Goal: Task Accomplishment & Management: Use online tool/utility

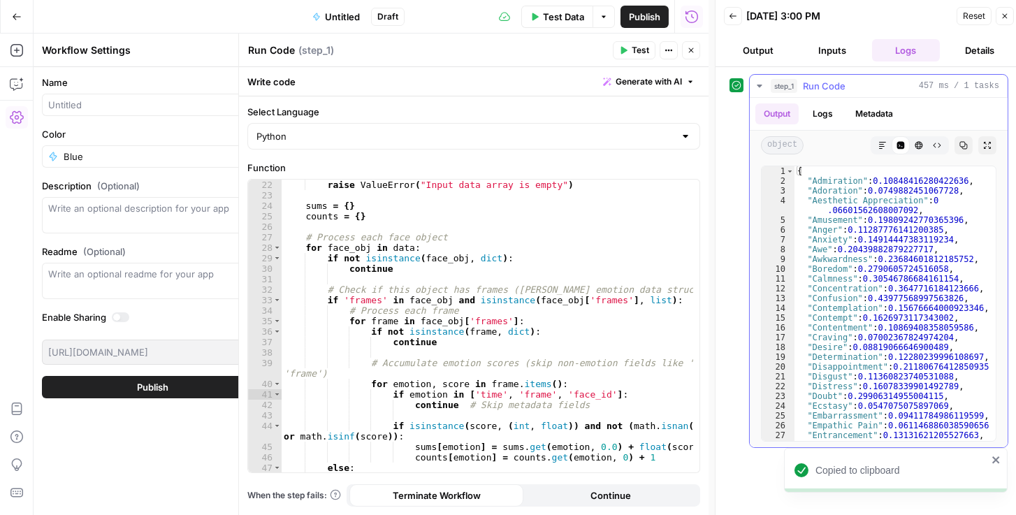
scroll to position [230, 0]
click at [961, 144] on icon "button" at bounding box center [963, 145] width 8 height 8
click at [695, 48] on button "Close" at bounding box center [691, 50] width 18 height 18
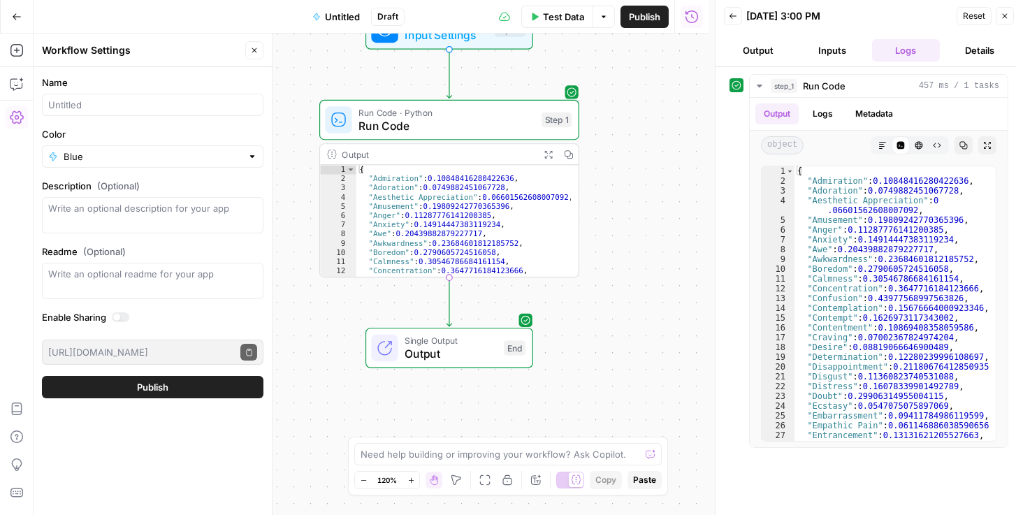
drag, startPoint x: 626, startPoint y: 216, endPoint x: 662, endPoint y: 57, distance: 162.6
click at [663, 48] on div "Workflow Input Settings Inputs Run Code · Python Run Code Step 1 Output Expand …" at bounding box center [371, 274] width 675 height 481
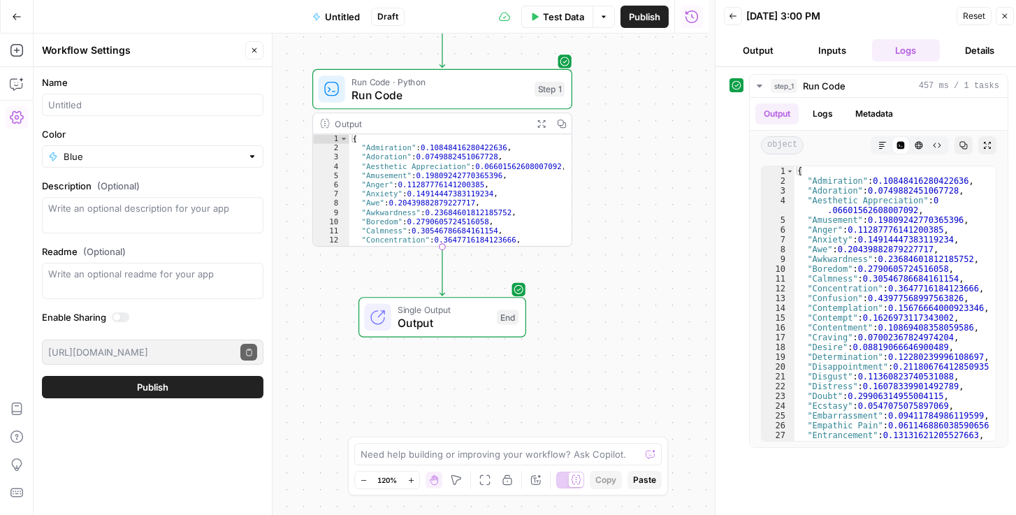
drag, startPoint x: 662, startPoint y: 215, endPoint x: 581, endPoint y: 289, distance: 109.3
click at [638, 259] on div "Workflow Input Settings Inputs Run Code · Python Run Code Step 1 Output Expand …" at bounding box center [371, 274] width 675 height 481
click at [255, 50] on icon "button" at bounding box center [254, 50] width 5 height 5
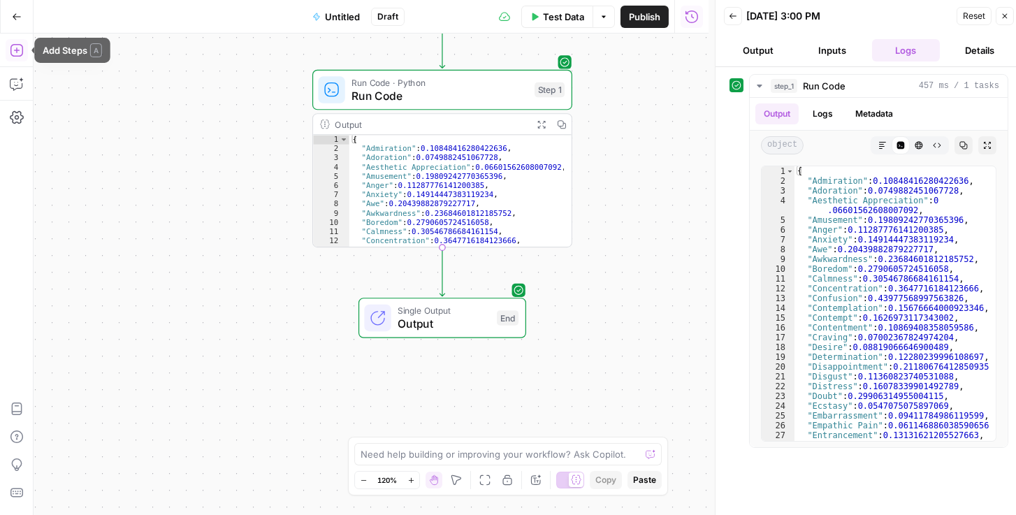
click at [19, 53] on icon "button" at bounding box center [17, 50] width 14 height 14
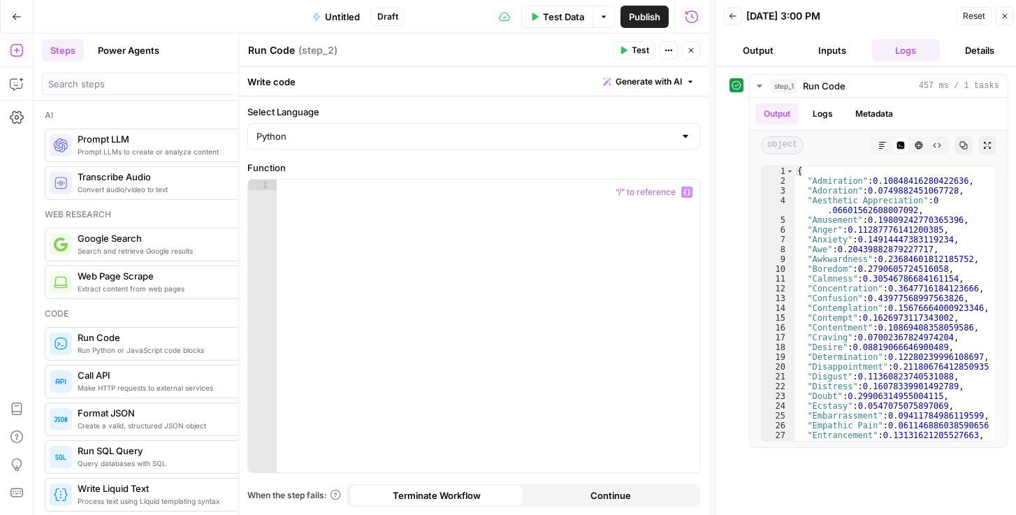
click at [408, 249] on div at bounding box center [488, 337] width 423 height 314
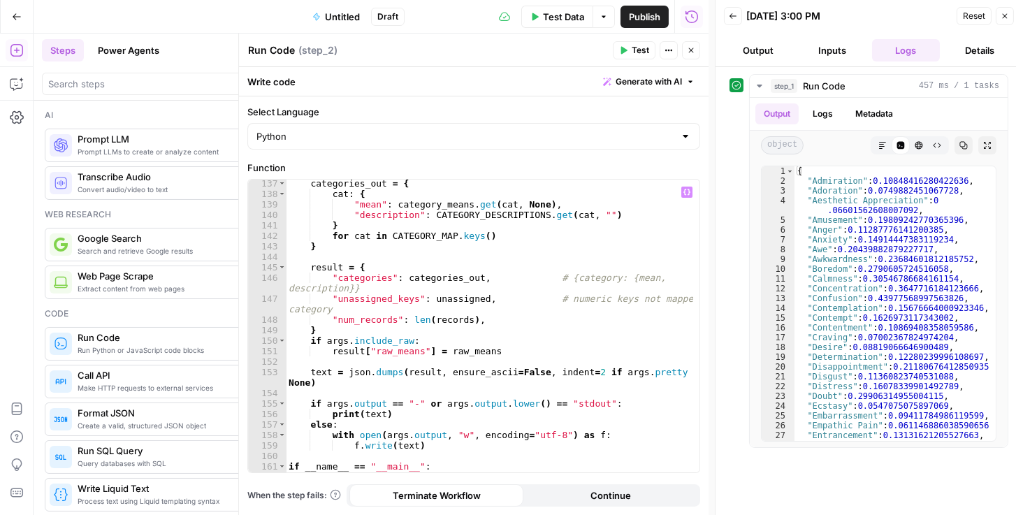
scroll to position [1645, 0]
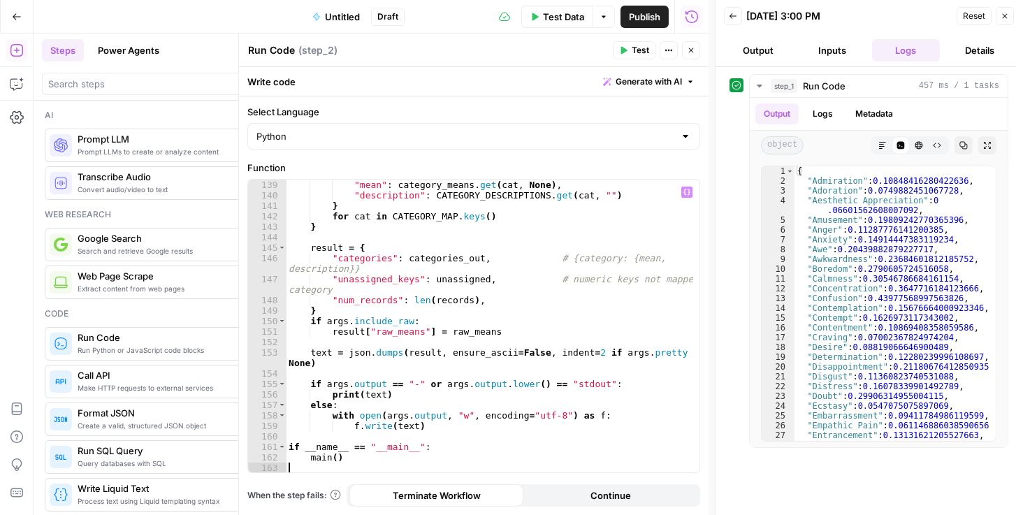
click at [514, 365] on div "cat : { "mean" : category_means . get ( cat , None ) , "description" : CATEGORY…" at bounding box center [490, 326] width 408 height 314
type textarea "******"
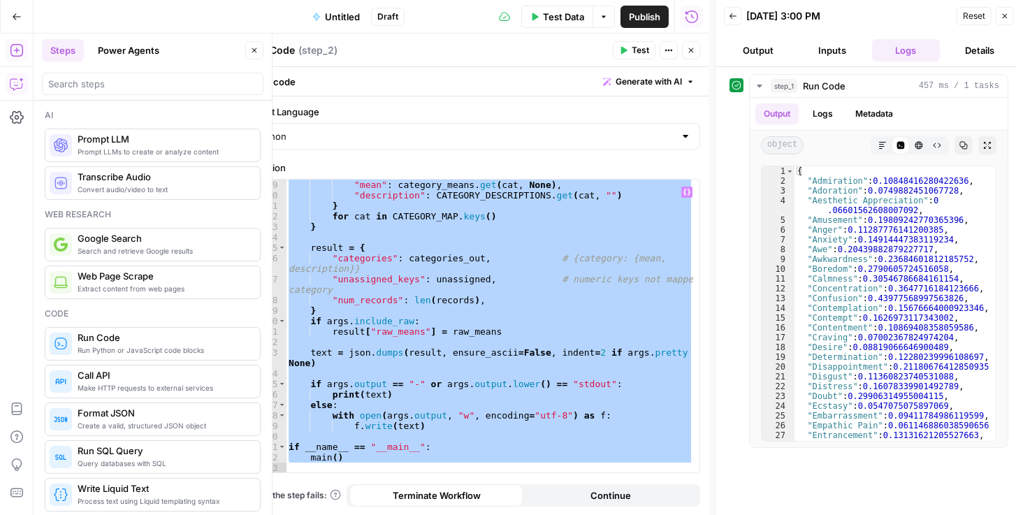
click at [23, 90] on button "Copilot" at bounding box center [17, 84] width 22 height 22
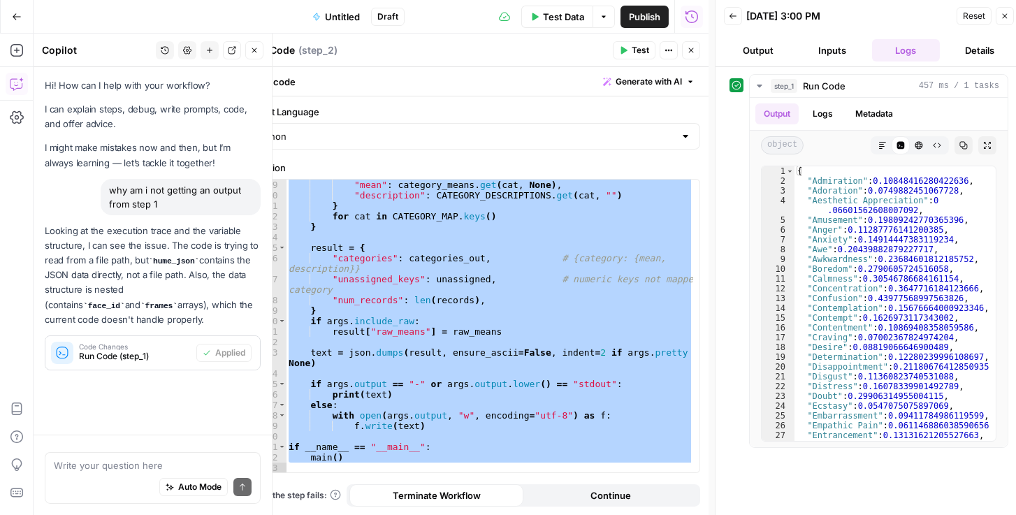
scroll to position [8, 0]
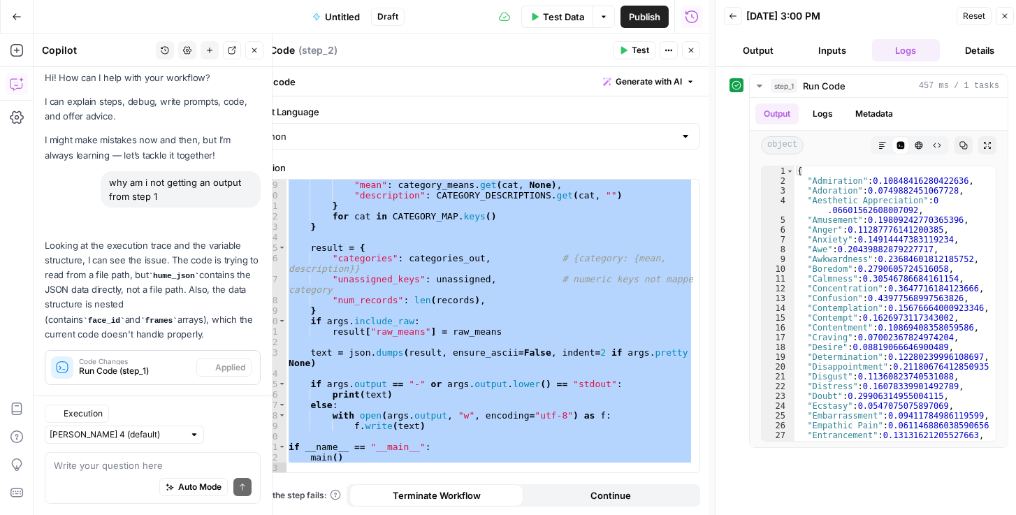
click at [124, 470] on textarea at bounding box center [153, 465] width 198 height 14
type textarea "i want step 2 to take in step 1 output"
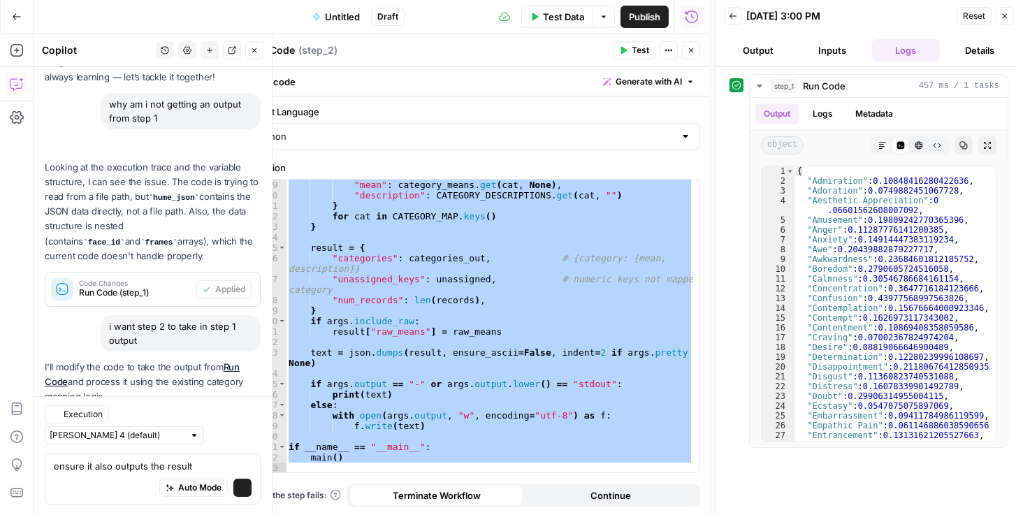
scroll to position [148, 0]
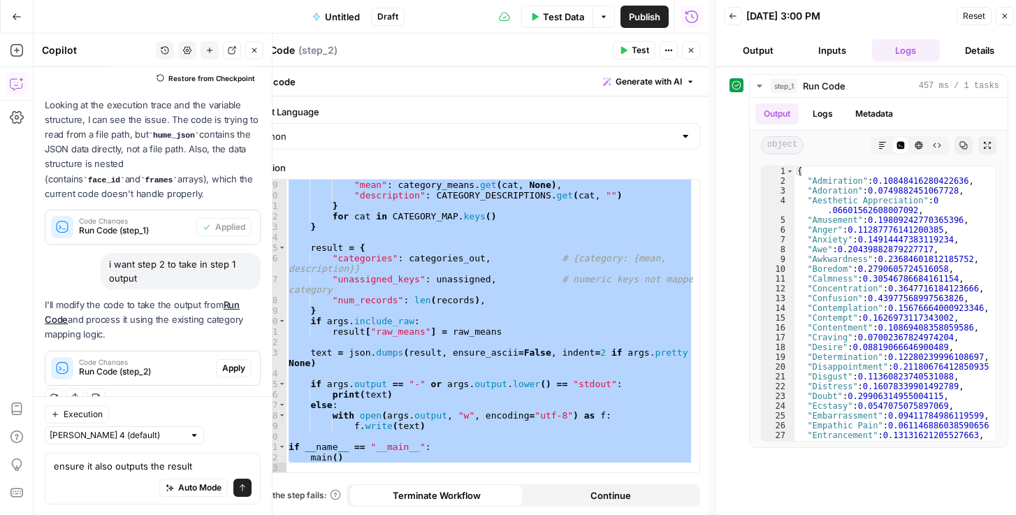
type textarea "ensure it also outputs the result"
click at [240, 489] on icon "submit" at bounding box center [242, 487] width 8 height 8
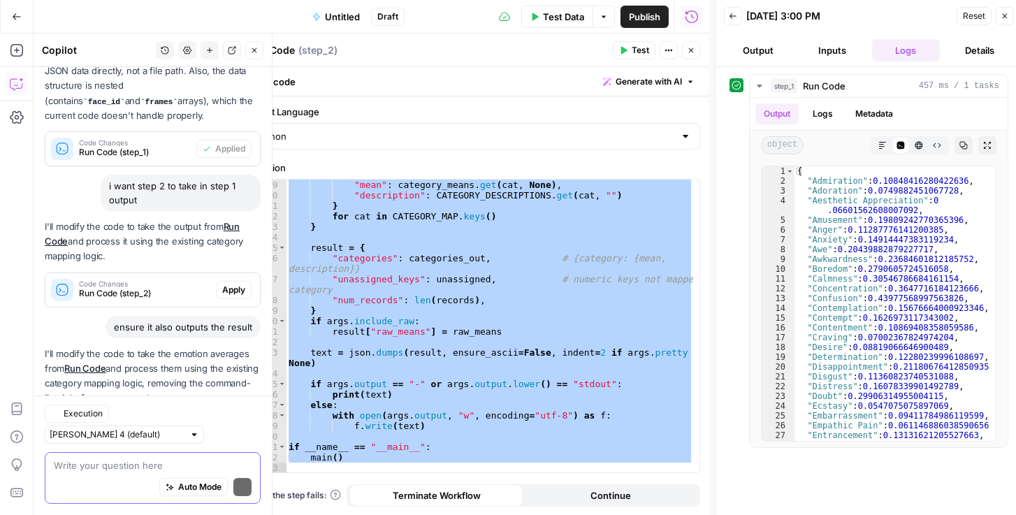
scroll to position [289, 0]
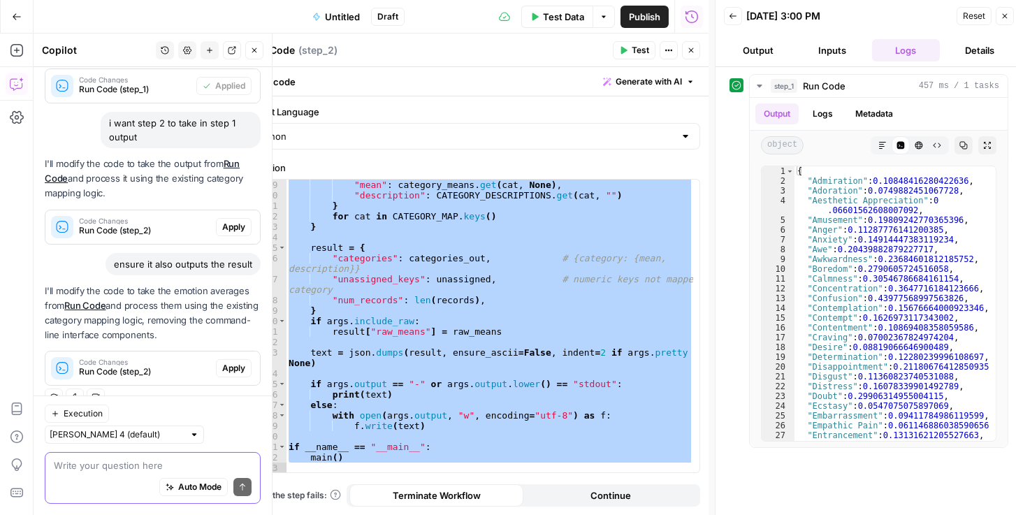
click at [228, 363] on span "Apply" at bounding box center [233, 368] width 23 height 13
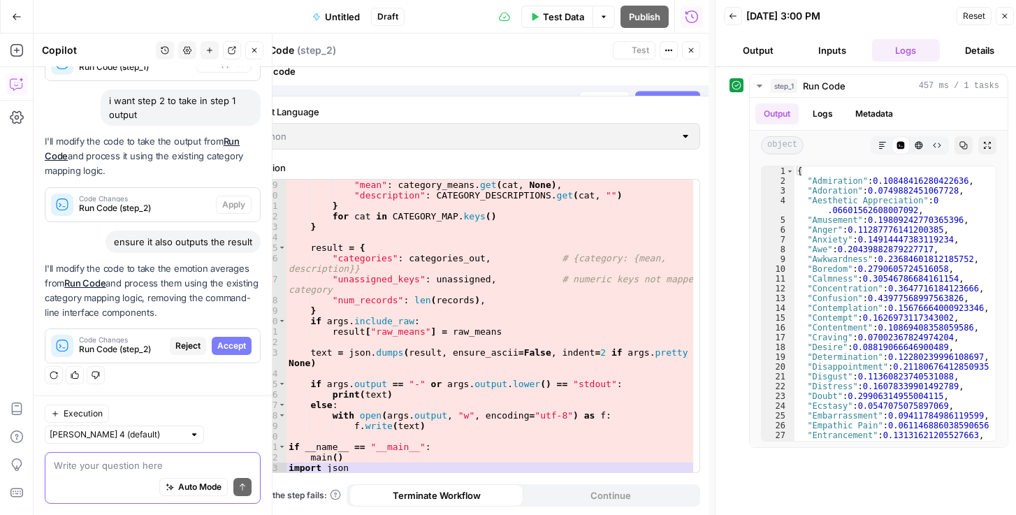
scroll to position [267, 0]
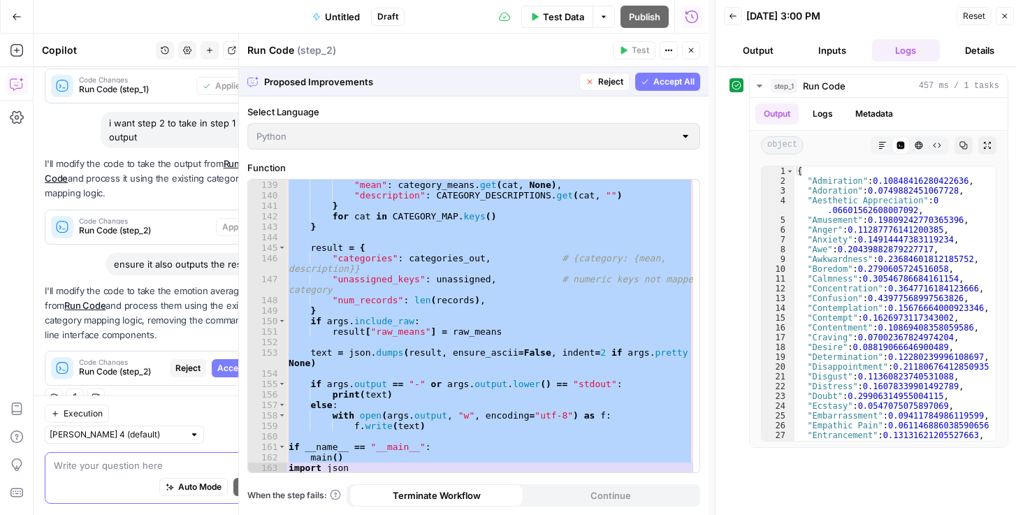
click at [663, 80] on span "Accept All" at bounding box center [673, 81] width 41 height 13
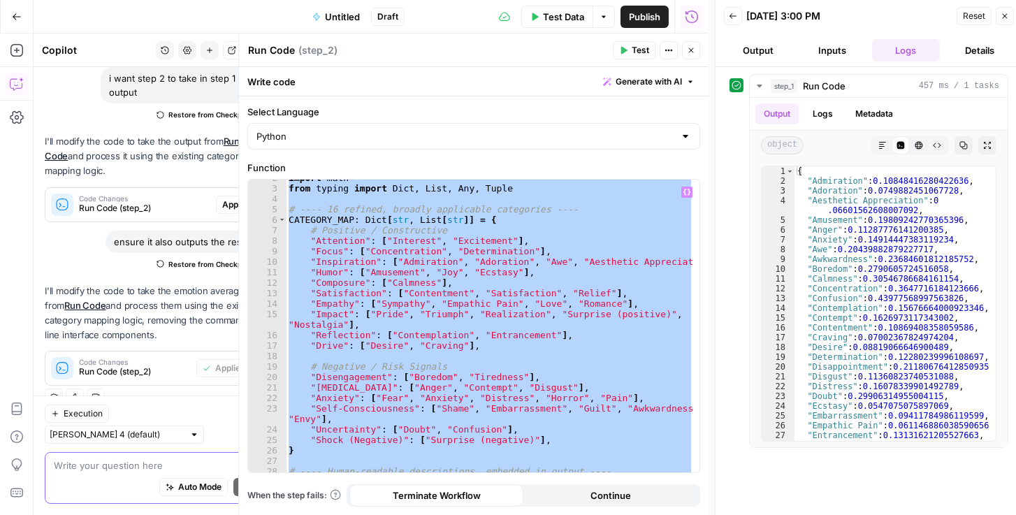
scroll to position [0, 0]
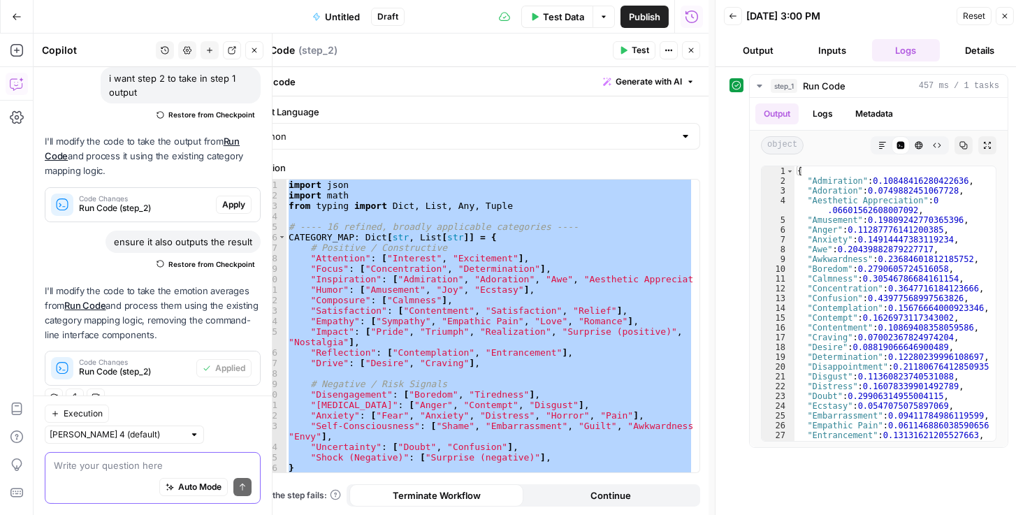
click at [133, 198] on span "Code Changes" at bounding box center [144, 198] width 131 height 7
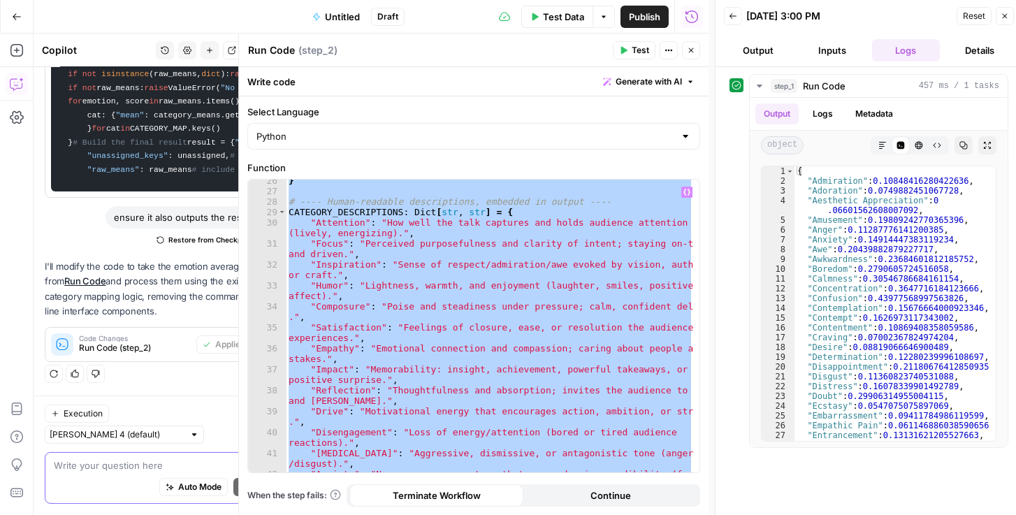
scroll to position [455, 0]
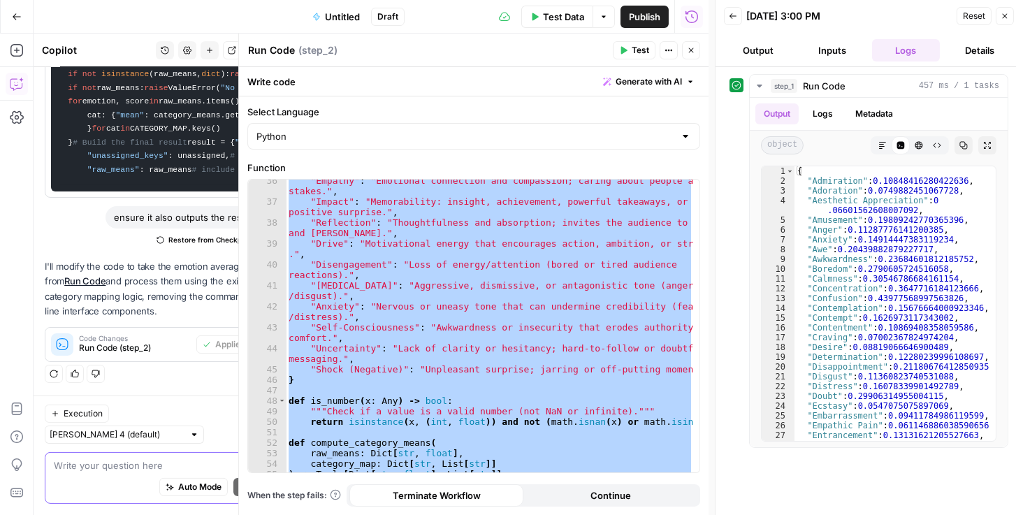
click at [652, 7] on button "Publish" at bounding box center [644, 17] width 48 height 22
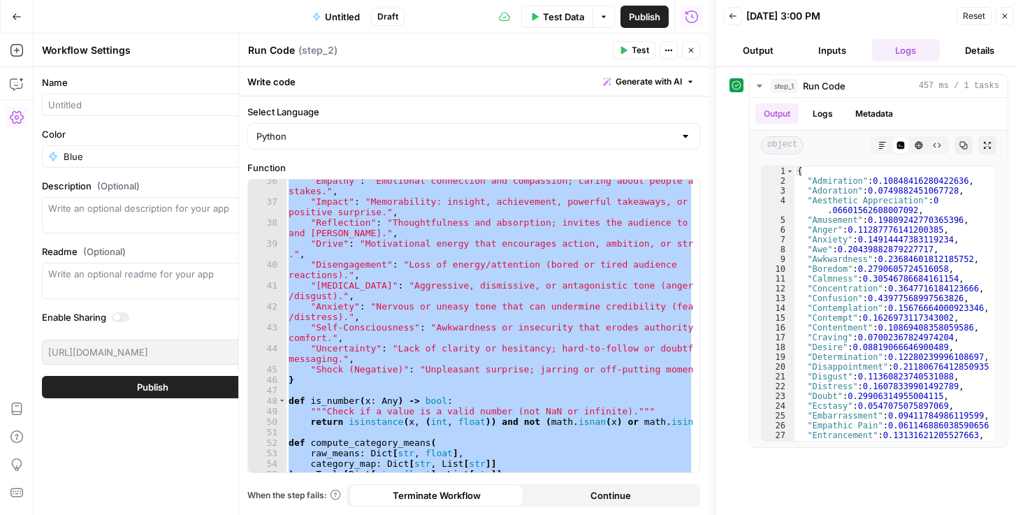
click at [658, 16] on span "Publish" at bounding box center [644, 17] width 31 height 14
click at [641, 51] on span "Test" at bounding box center [640, 50] width 17 height 13
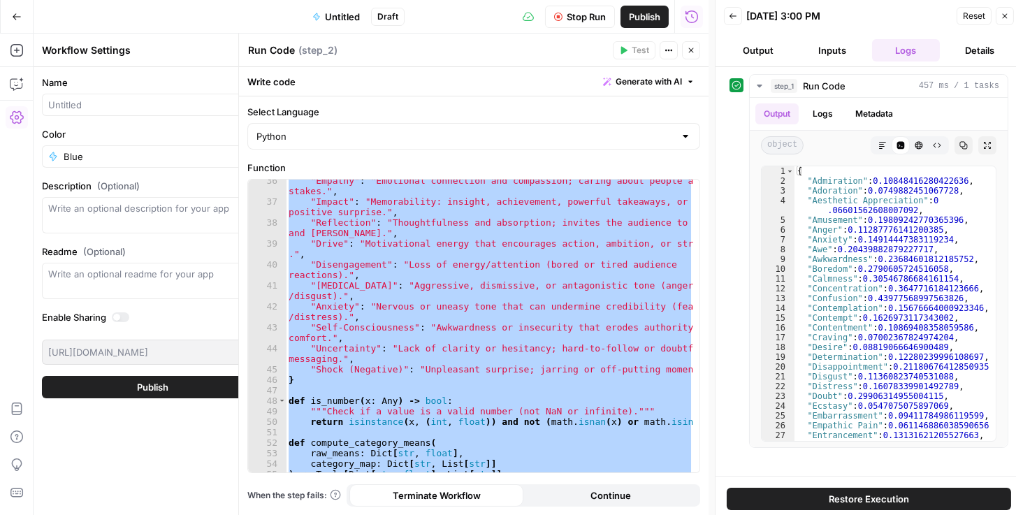
click at [978, 21] on span "Reset" at bounding box center [974, 16] width 22 height 13
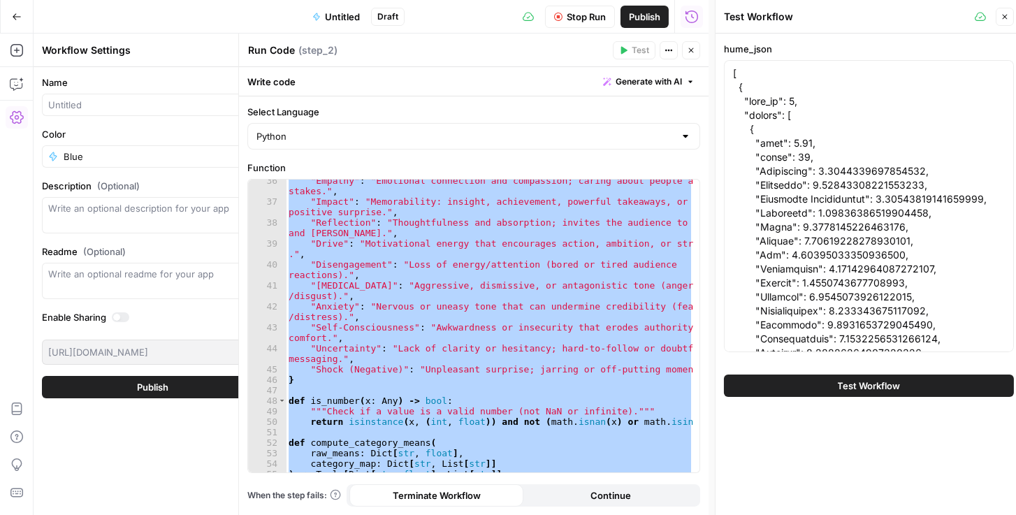
click at [822, 391] on button "Test Workflow" at bounding box center [869, 386] width 290 height 22
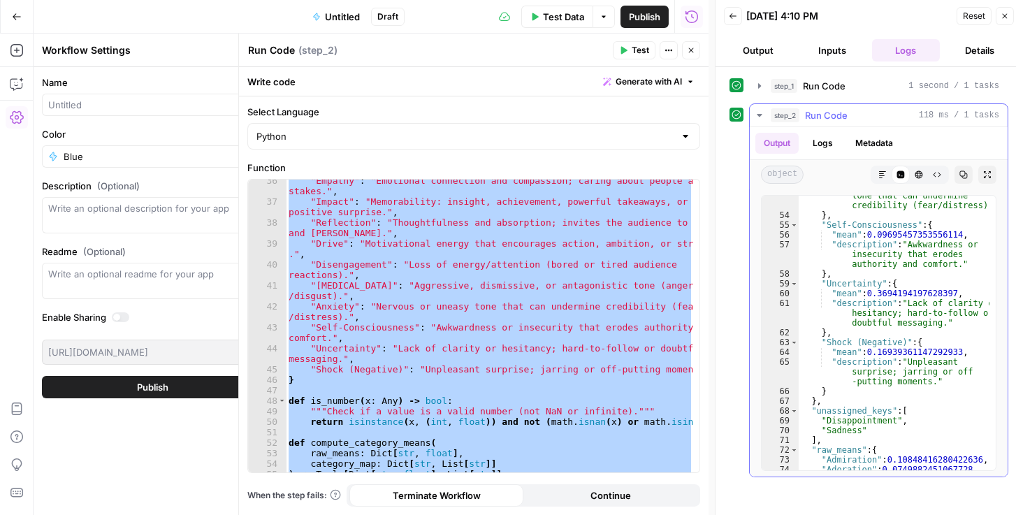
scroll to position [879, 0]
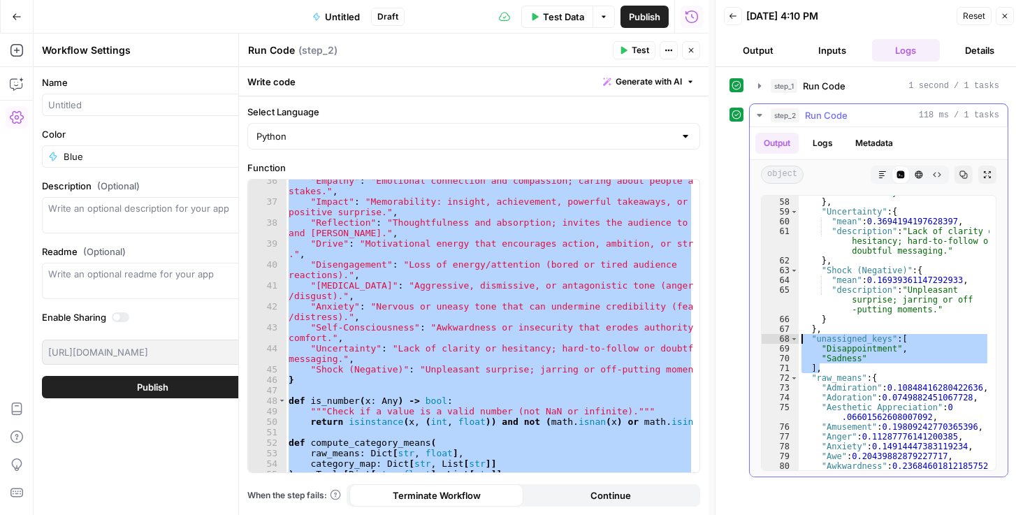
drag, startPoint x: 871, startPoint y: 365, endPoint x: 802, endPoint y: 342, distance: 72.3
click at [802, 342] on div ""description" : "Awkwardness or insecurity that erodes authority and comfort." …" at bounding box center [894, 325] width 191 height 314
type textarea "**********"
click at [513, 338] on div ""Empathy" : "Emotional connection and compassion; caring about people and stake…" at bounding box center [489, 326] width 407 height 293
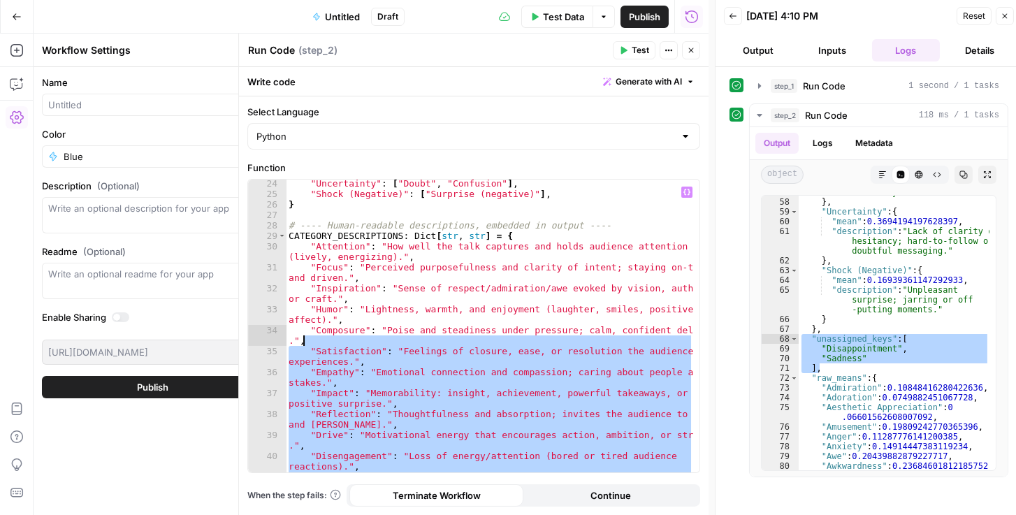
scroll to position [263, 0]
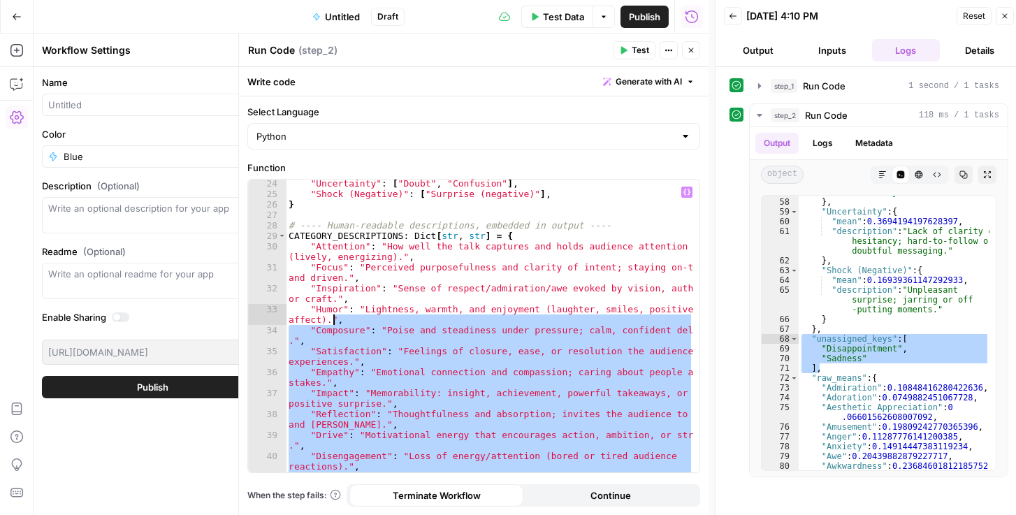
drag, startPoint x: 354, startPoint y: 379, endPoint x: 335, endPoint y: 320, distance: 62.1
click at [335, 320] on div ""Uncertainty" : [ "Doubt" , "Confusion" ] , "Shock (Negative)" : [ "Surprise (n…" at bounding box center [490, 340] width 408 height 325
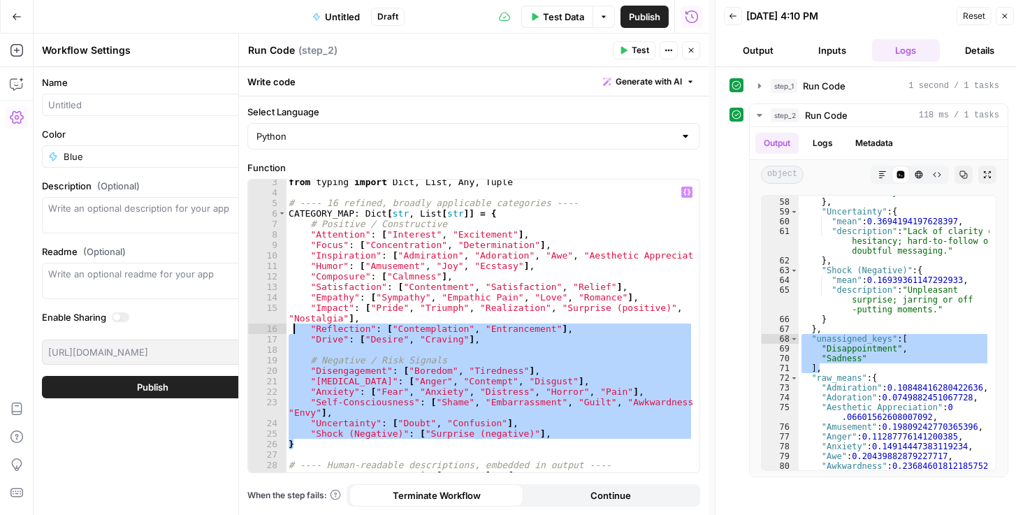
scroll to position [0, 0]
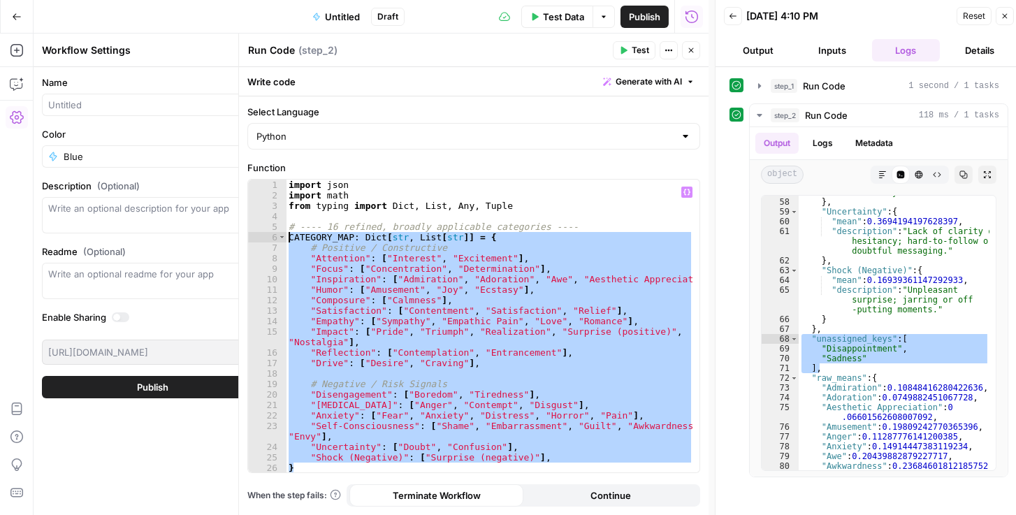
drag, startPoint x: 304, startPoint y: 446, endPoint x: 286, endPoint y: 240, distance: 206.2
click at [286, 240] on div "import json import math from typing import Dict , List , Any , Tuple # ---- 16 …" at bounding box center [490, 337] width 408 height 314
type textarea "**********"
paste textarea
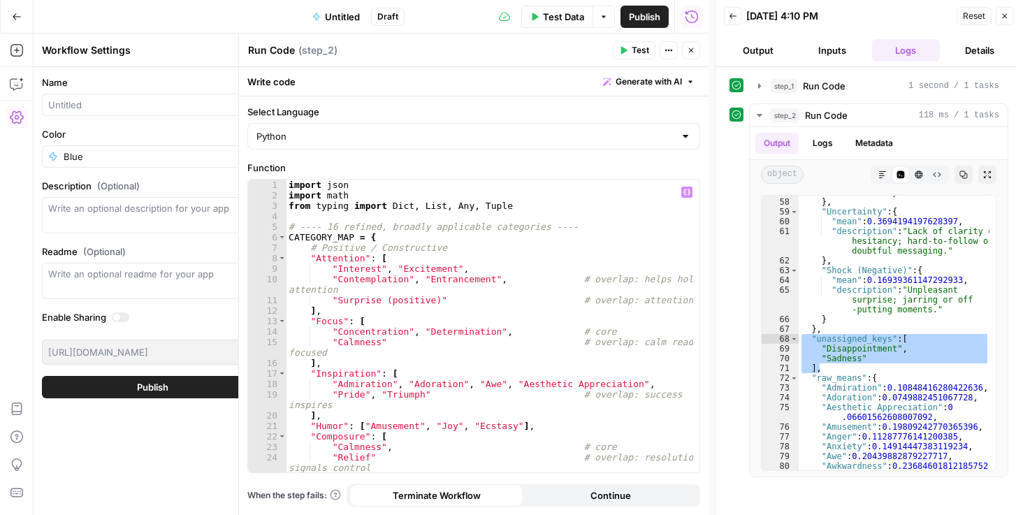
click at [637, 17] on span "Publish" at bounding box center [644, 17] width 31 height 14
click at [965, 16] on span "Reset" at bounding box center [974, 16] width 22 height 13
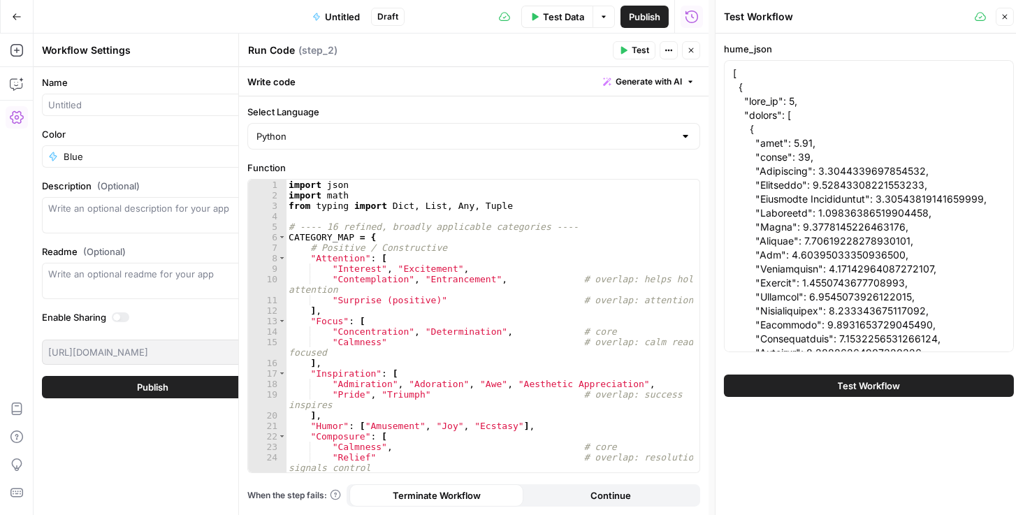
click at [876, 389] on span "Test Workflow" at bounding box center [869, 386] width 63 height 14
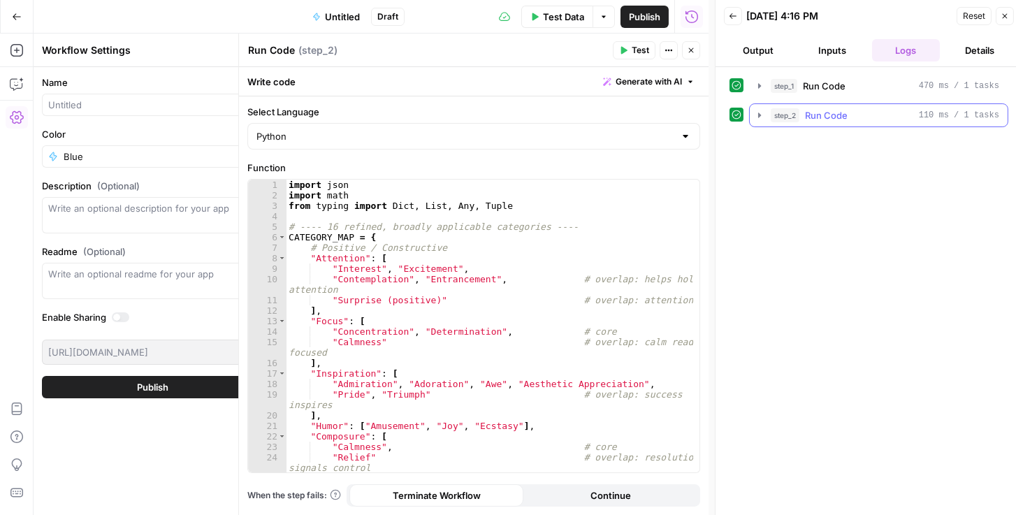
click at [762, 114] on icon "button" at bounding box center [759, 115] width 11 height 11
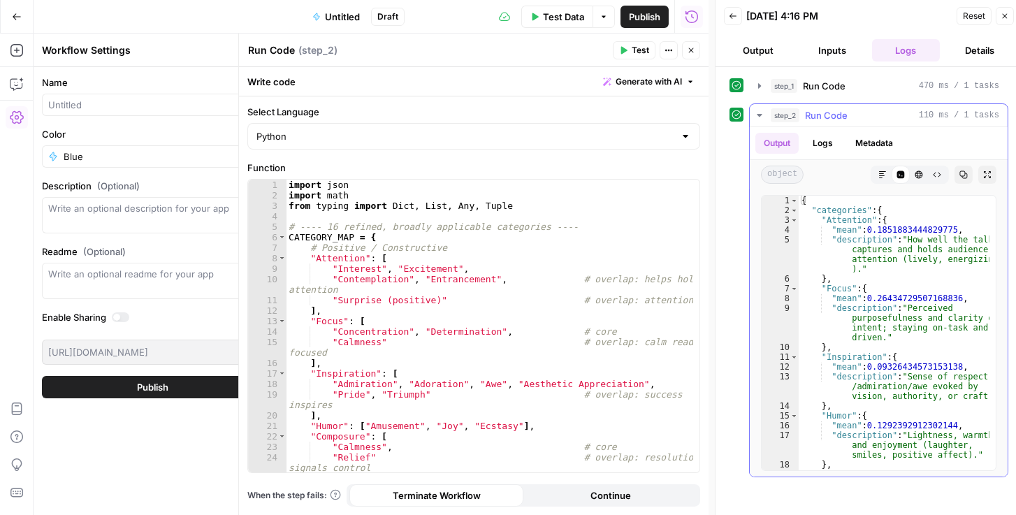
click at [966, 173] on icon "button" at bounding box center [963, 174] width 8 height 8
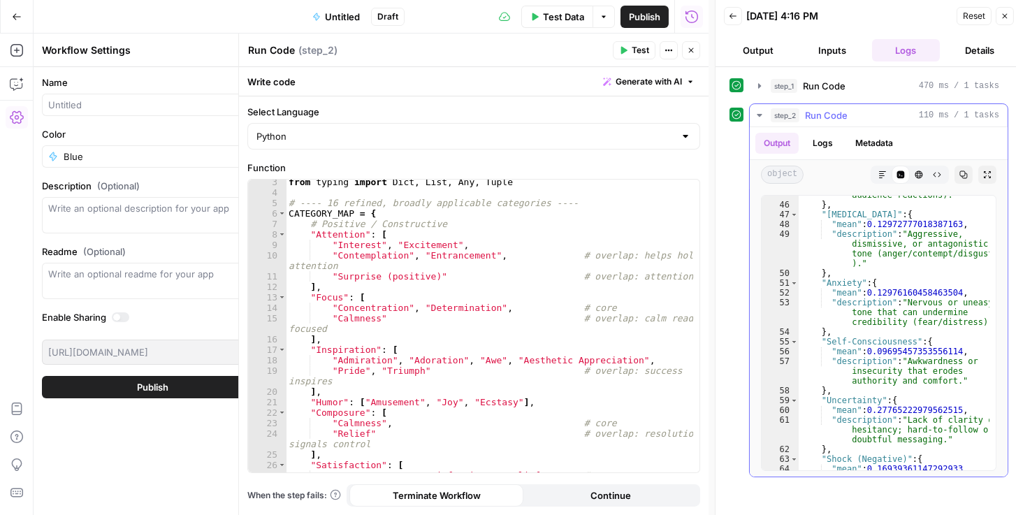
scroll to position [646, 0]
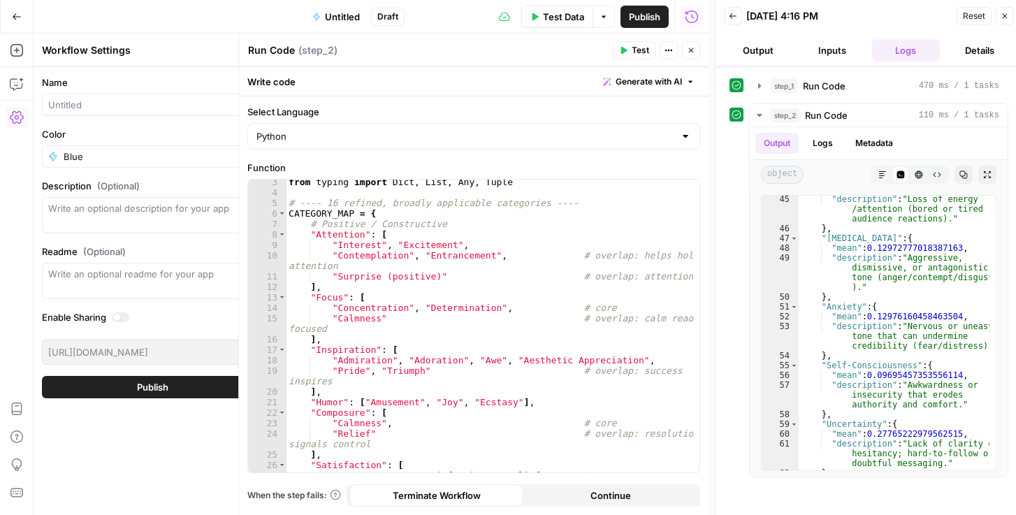
click at [834, 52] on button "Inputs" at bounding box center [832, 50] width 68 height 22
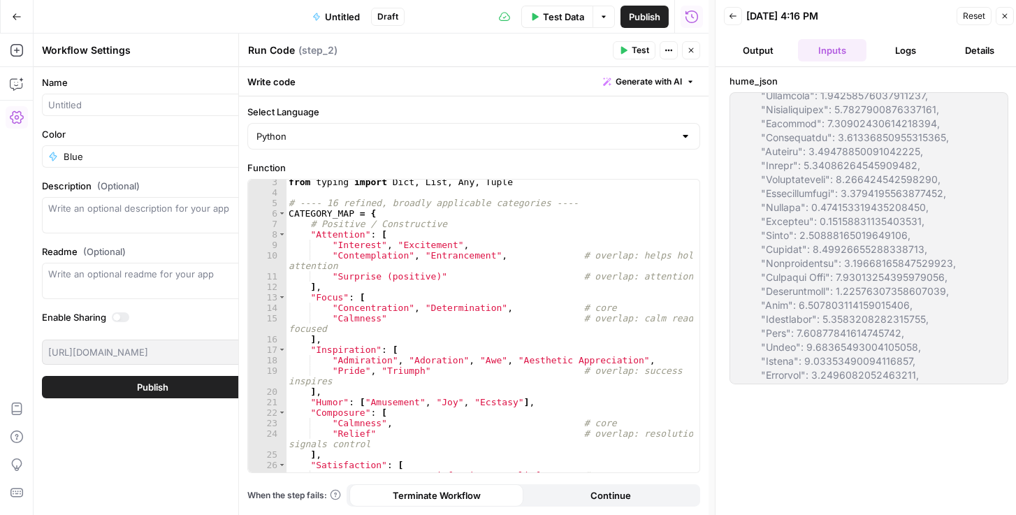
scroll to position [1957, 0]
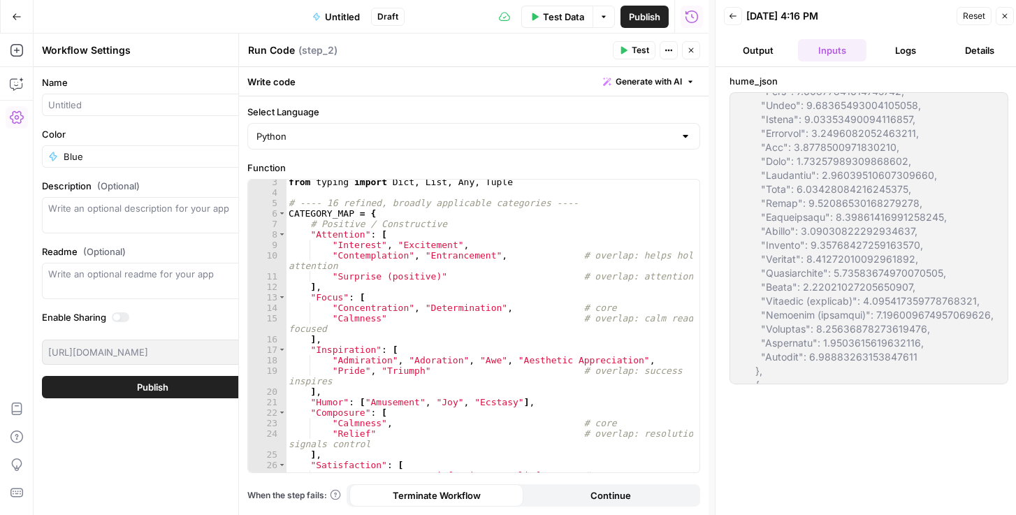
click at [907, 52] on button "Logs" at bounding box center [906, 50] width 68 height 22
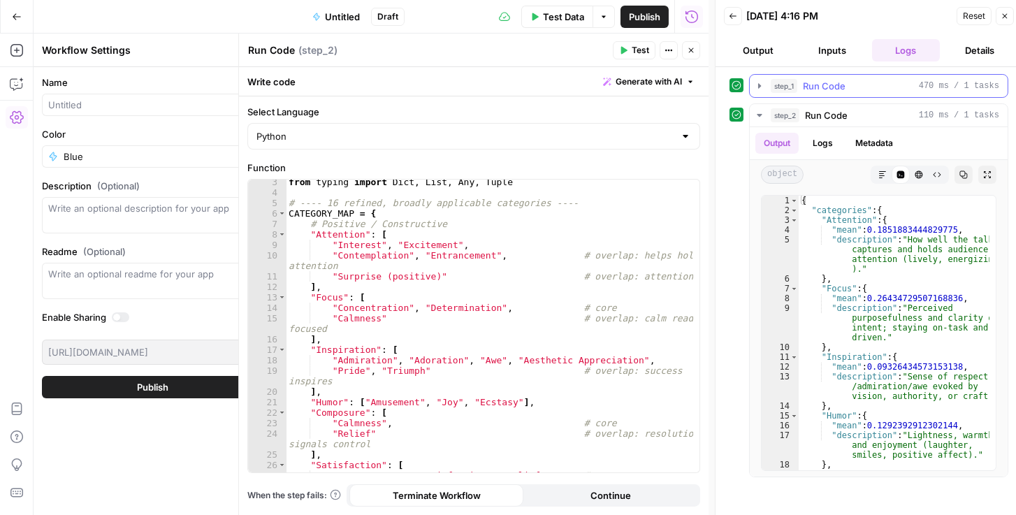
click at [754, 90] on icon "button" at bounding box center [759, 85] width 11 height 11
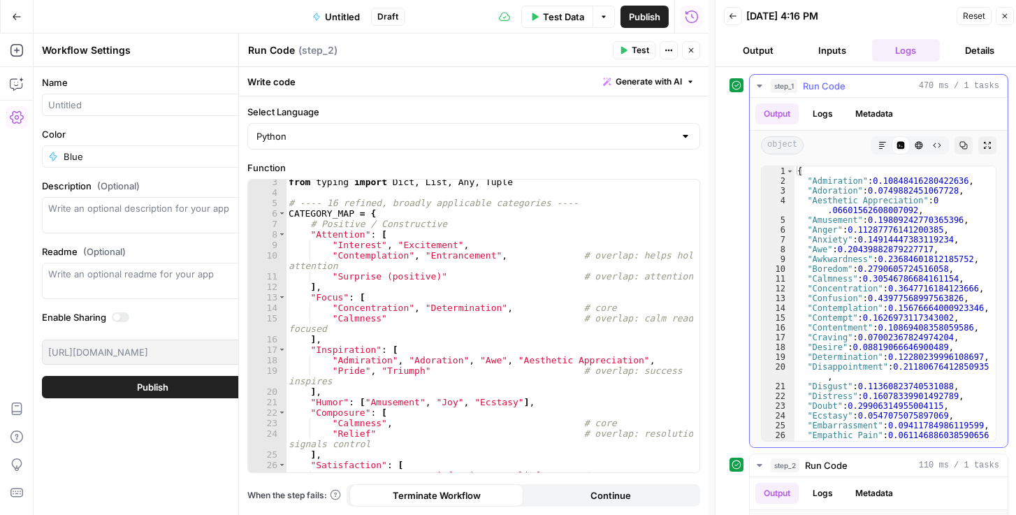
click at [958, 139] on button "Copy" at bounding box center [964, 145] width 18 height 18
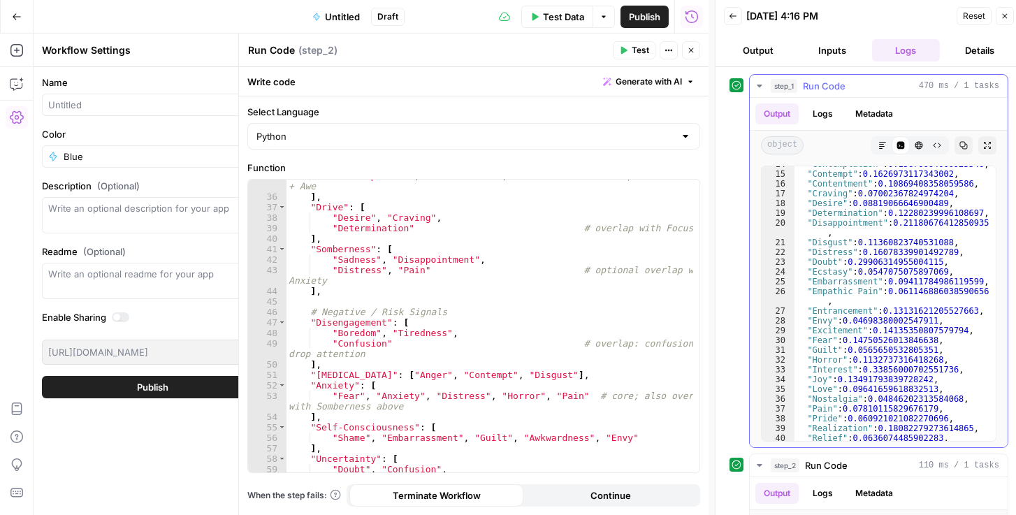
scroll to position [263, 0]
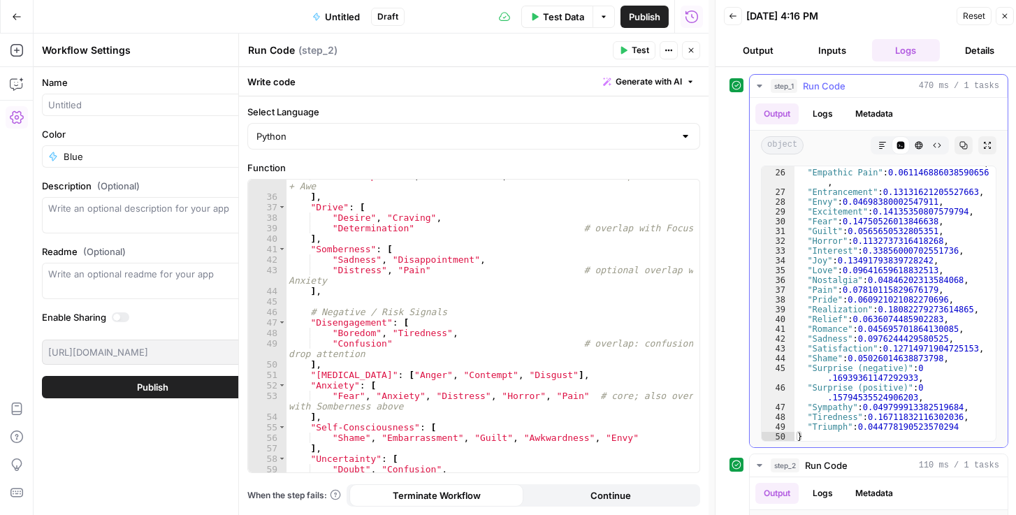
click at [758, 80] on button "step_1 Run Code 470 ms / 1 tasks" at bounding box center [879, 86] width 258 height 22
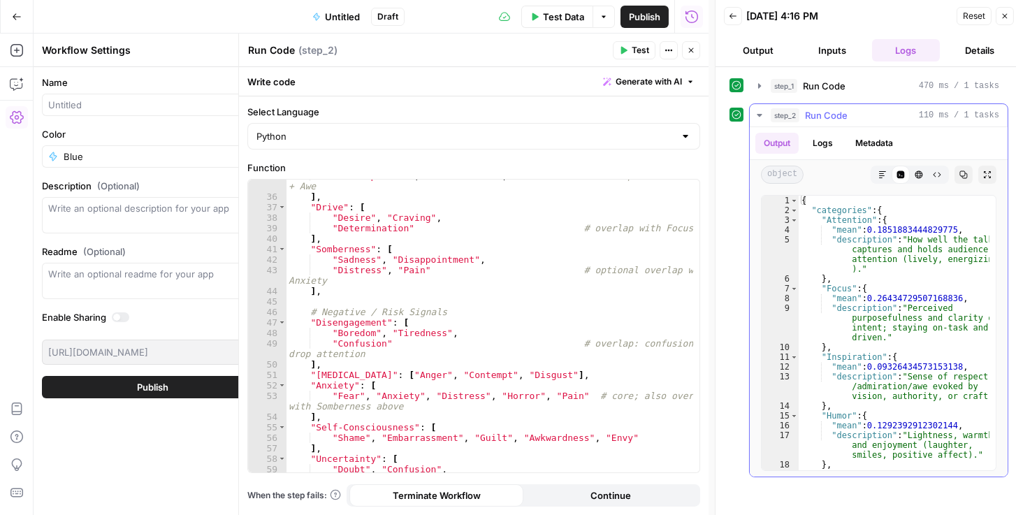
click at [757, 114] on icon "button" at bounding box center [759, 115] width 5 height 3
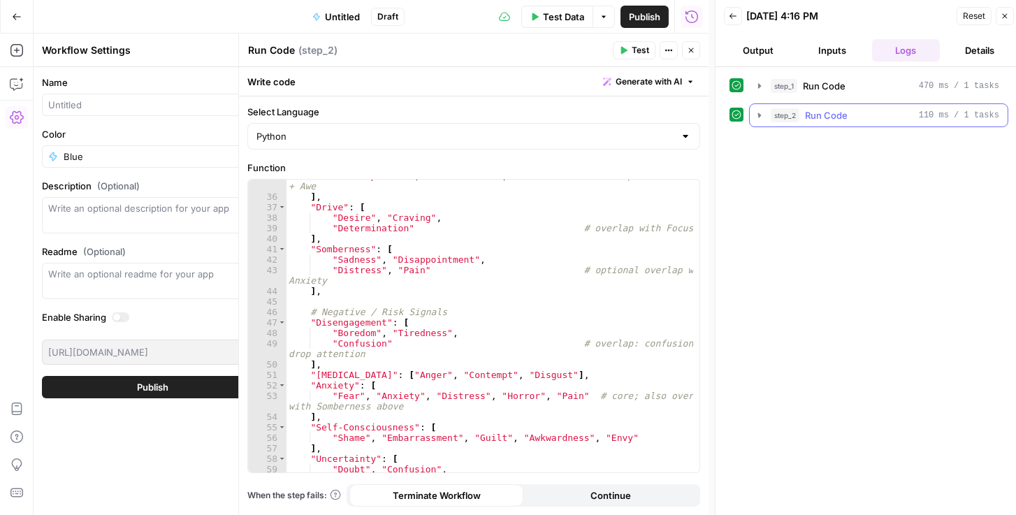
click at [757, 115] on icon "button" at bounding box center [759, 115] width 13 height 13
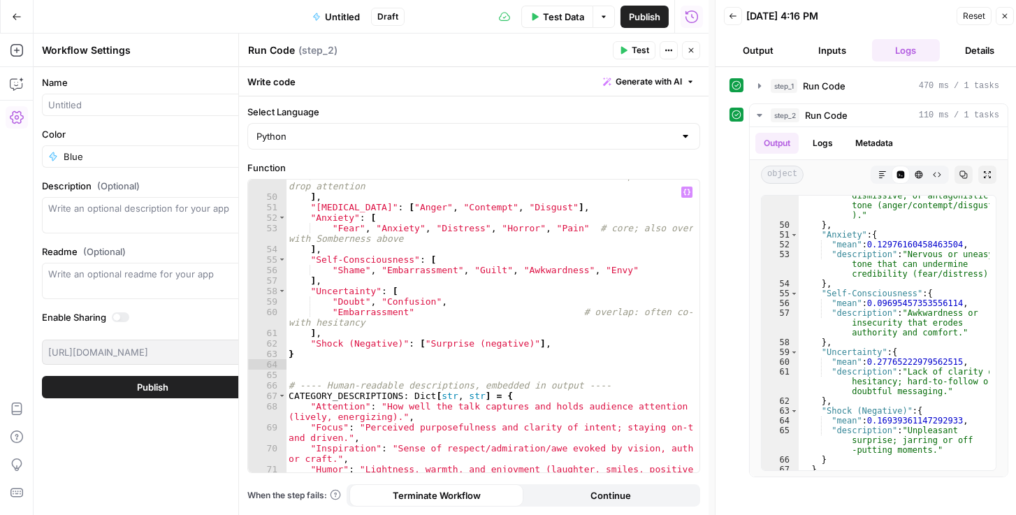
scroll to position [623, 0]
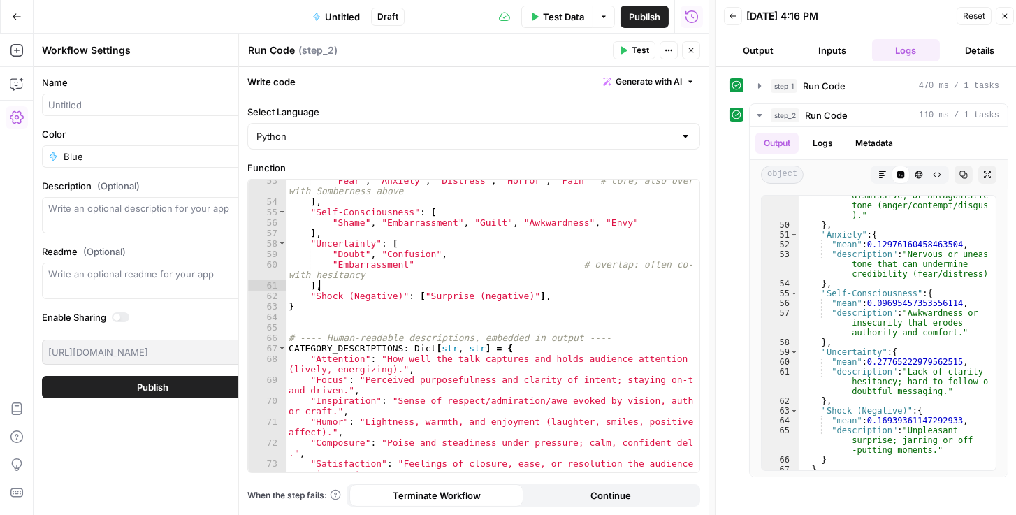
click at [479, 284] on div ""Fear" , "Anxiety" , "Distress" , "Horror" , "Pain" # core; also overlaps with …" at bounding box center [490, 342] width 408 height 335
type textarea "**********"
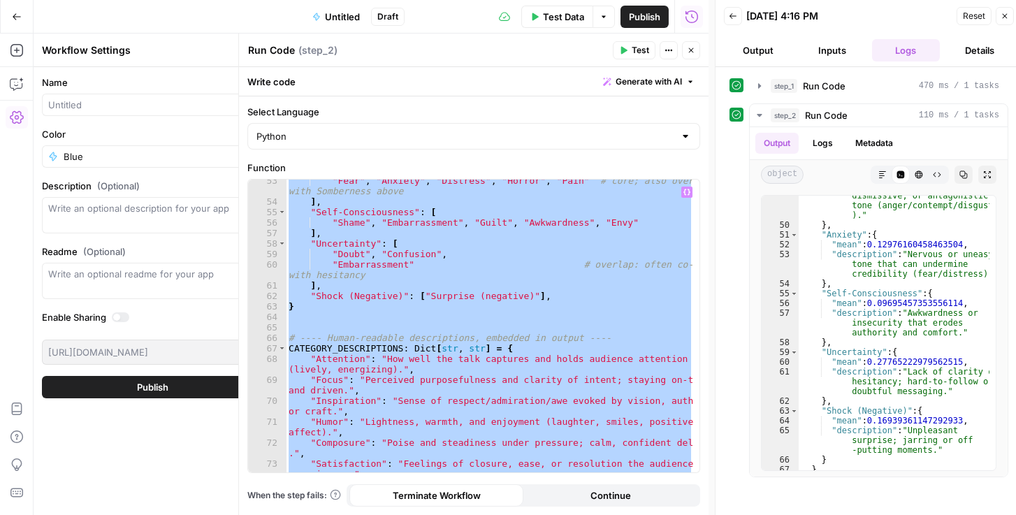
paste textarea
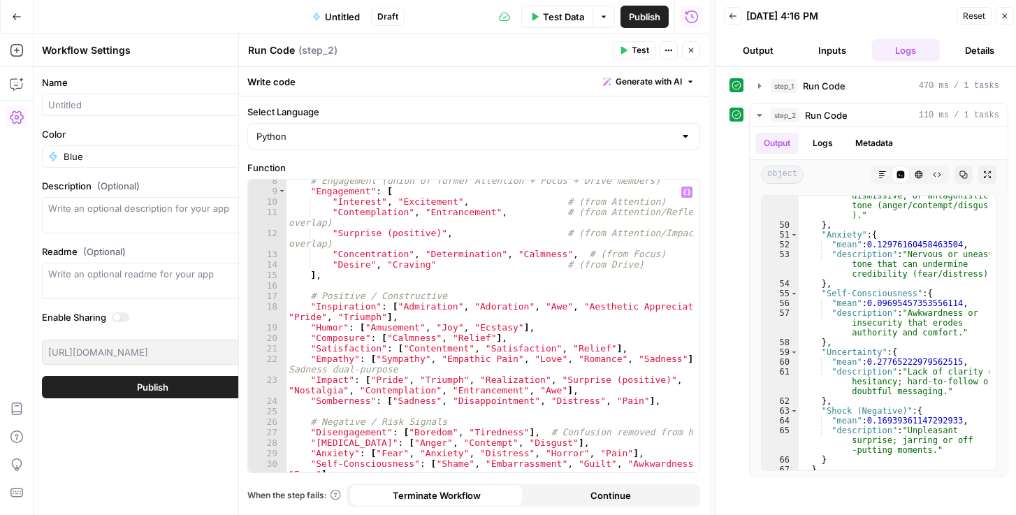
scroll to position [0, 0]
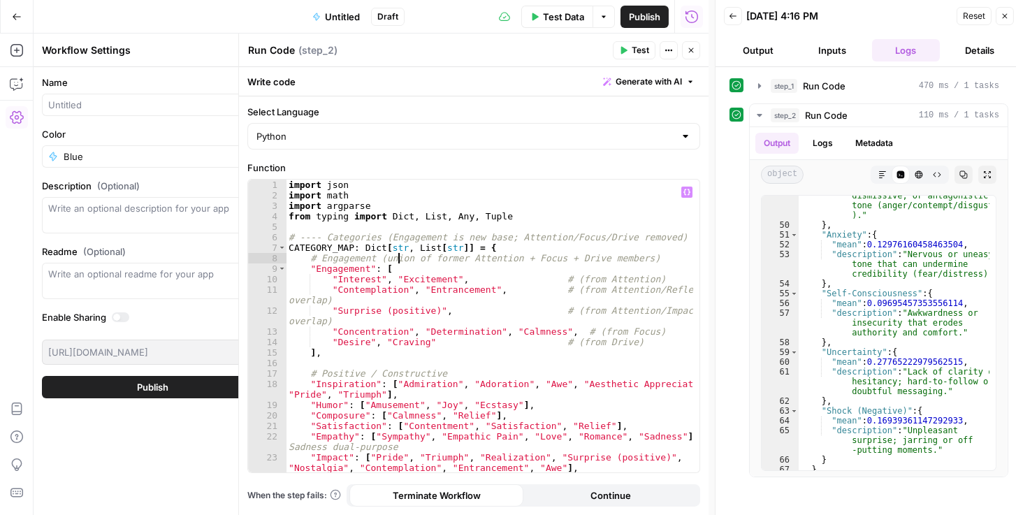
click at [397, 260] on div "import json import math import argparse from typing import Dict , List , Any , …" at bounding box center [490, 337] width 408 height 314
type textarea "**********"
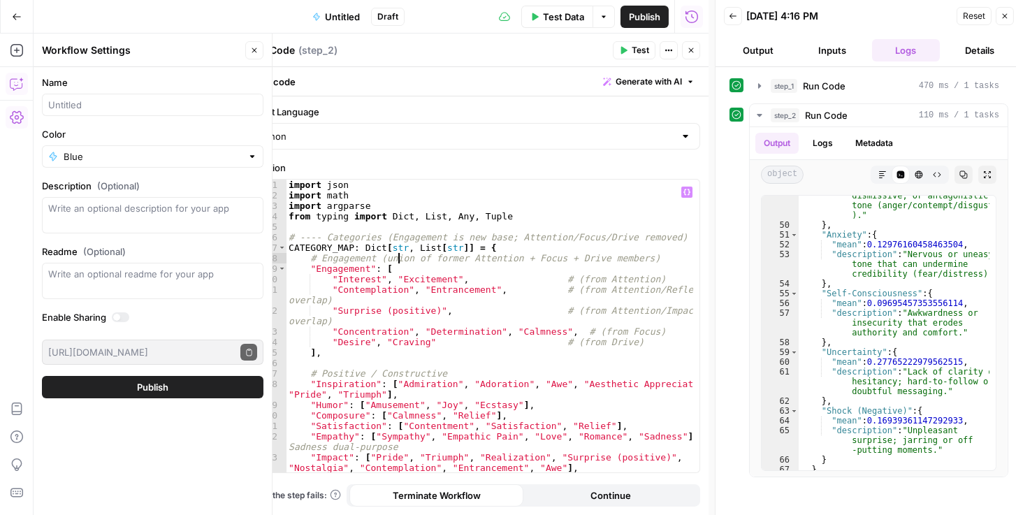
click at [11, 87] on icon "button" at bounding box center [17, 84] width 14 height 14
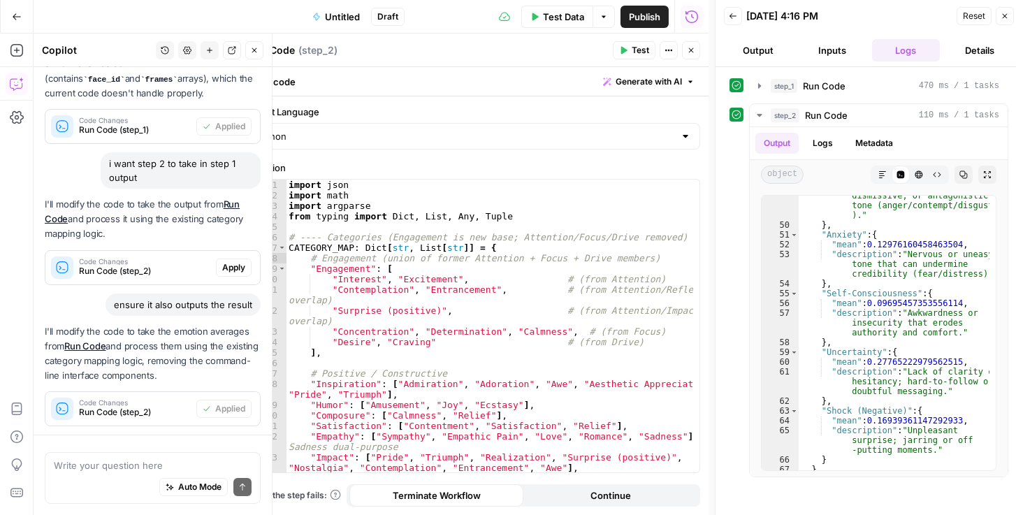
scroll to position [334, 0]
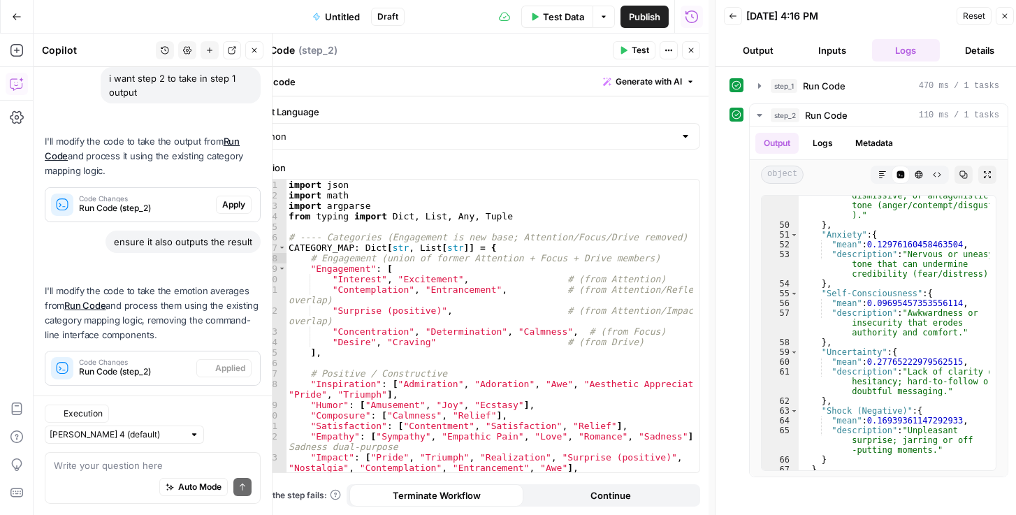
click at [120, 464] on div "Write your question here Auto Mode Send" at bounding box center [153, 478] width 216 height 52
type textarea "ensure step 2 works"
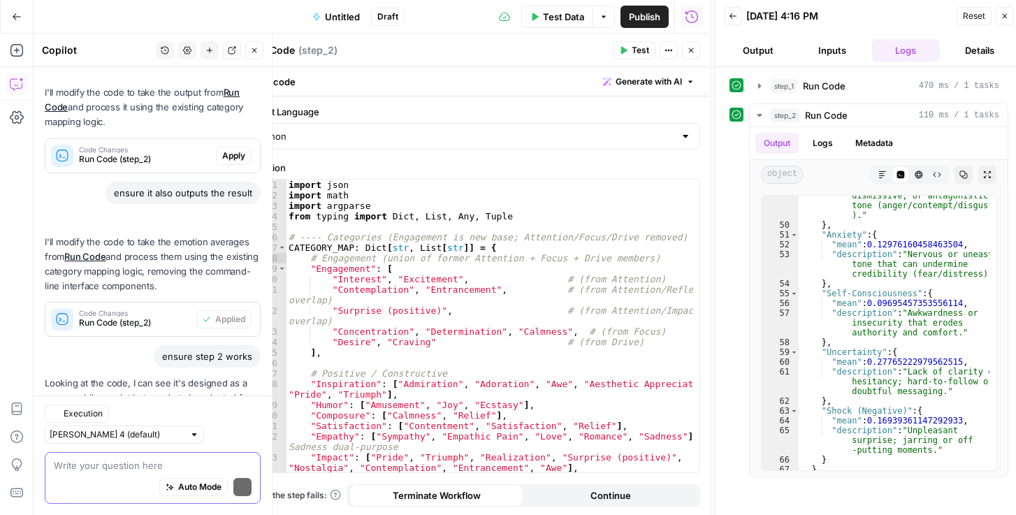
scroll to position [490, 0]
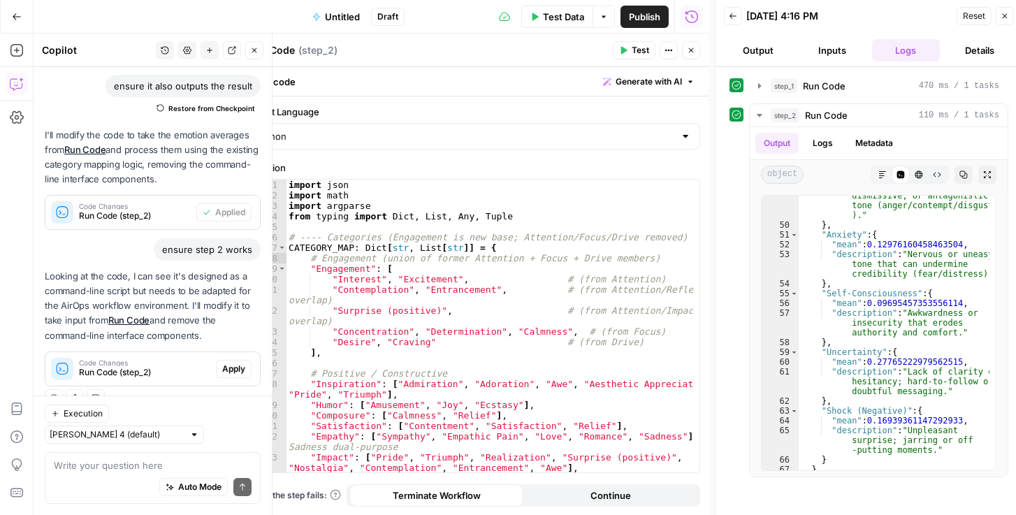
click at [233, 360] on button "Apply" at bounding box center [234, 369] width 36 height 18
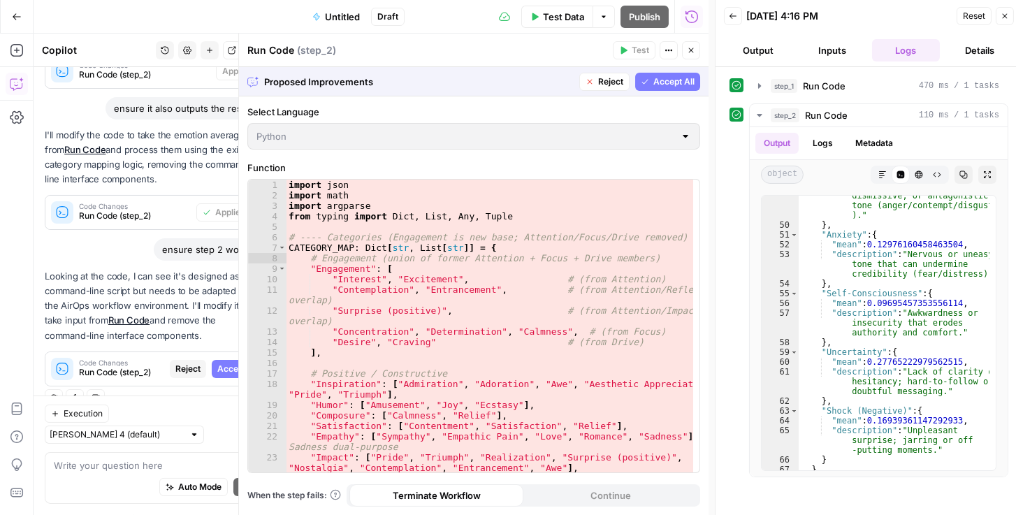
click at [669, 82] on span "Accept All" at bounding box center [673, 81] width 41 height 13
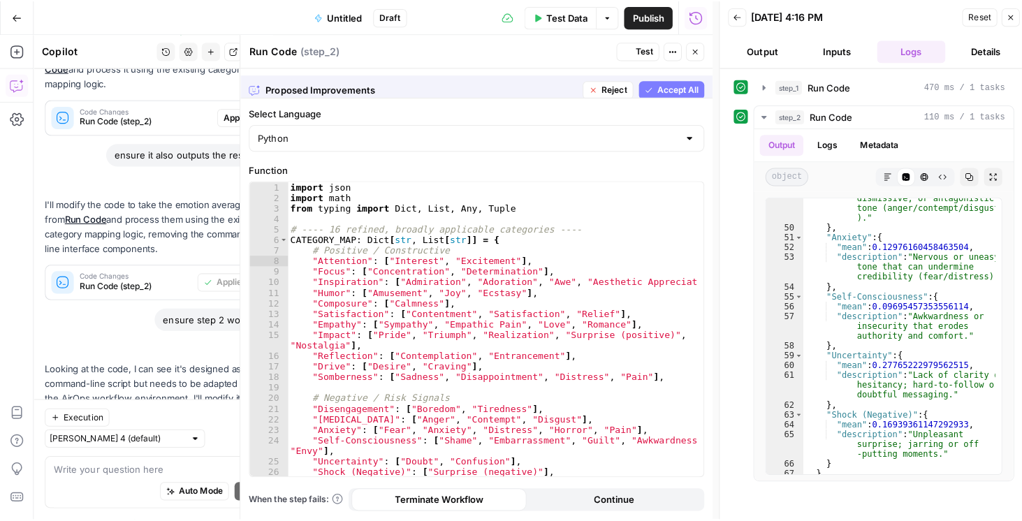
scroll to position [512, 0]
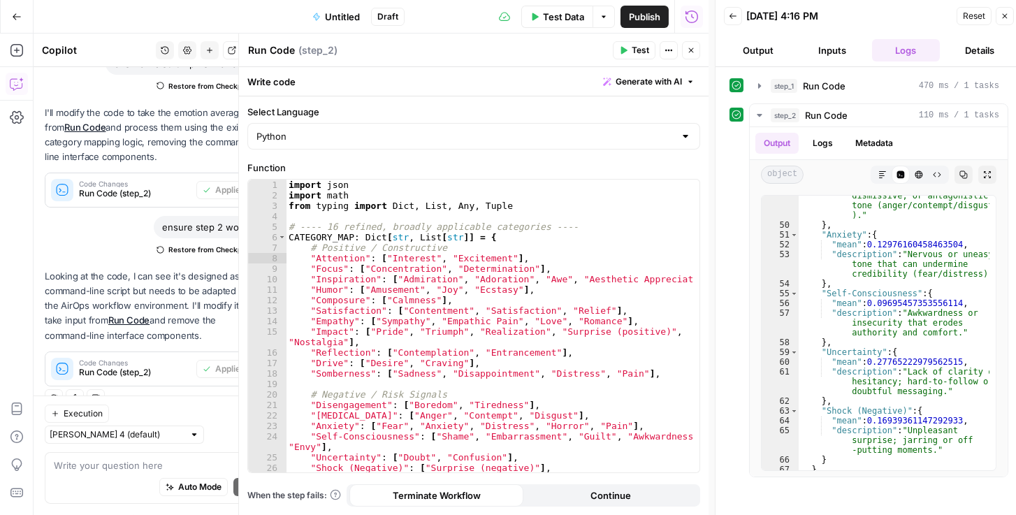
click at [654, 20] on span "Publish" at bounding box center [644, 17] width 31 height 14
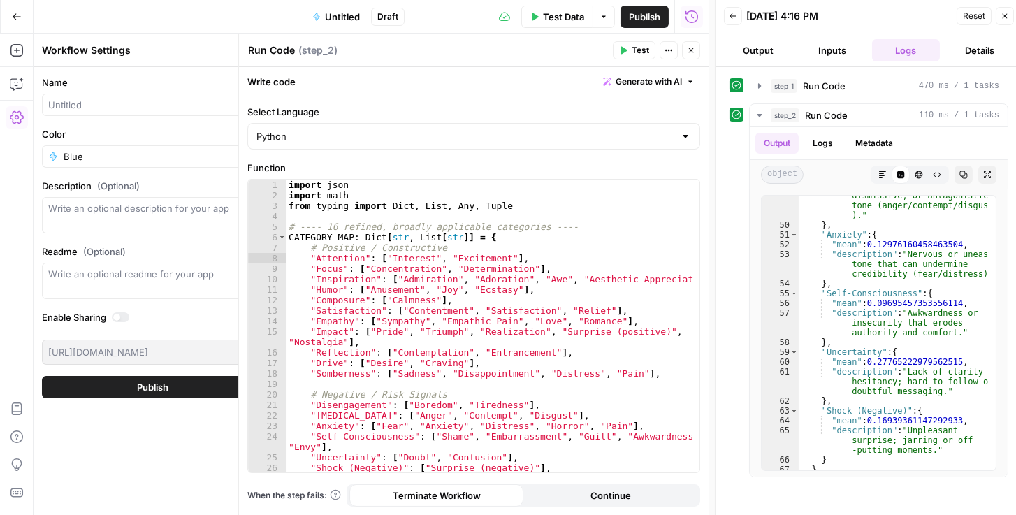
click at [646, 14] on span "Publish" at bounding box center [644, 17] width 31 height 14
click at [643, 10] on span "Publish" at bounding box center [644, 17] width 31 height 14
click at [638, 17] on span "Publish" at bounding box center [644, 17] width 31 height 14
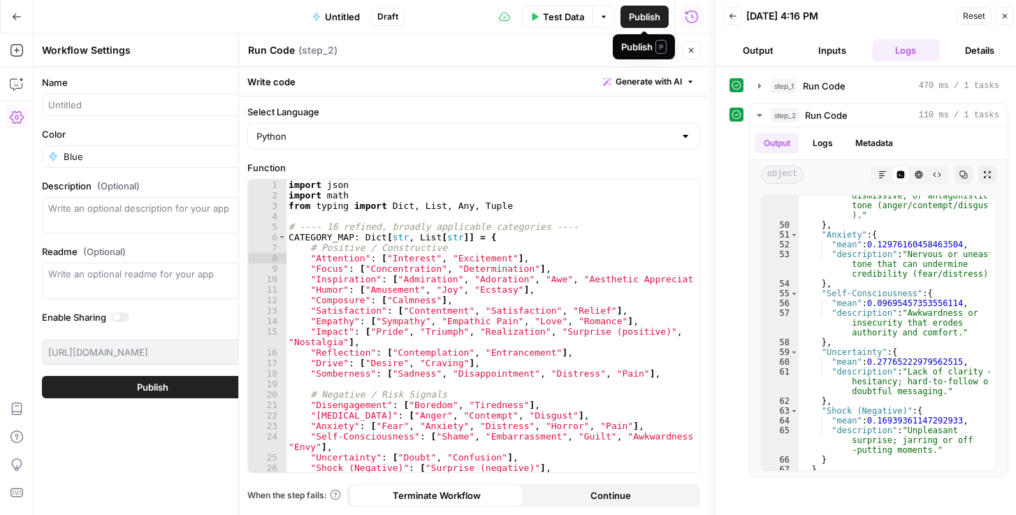
click at [638, 17] on span "Publish" at bounding box center [644, 17] width 31 height 14
click at [698, 53] on button "Close" at bounding box center [691, 50] width 18 height 18
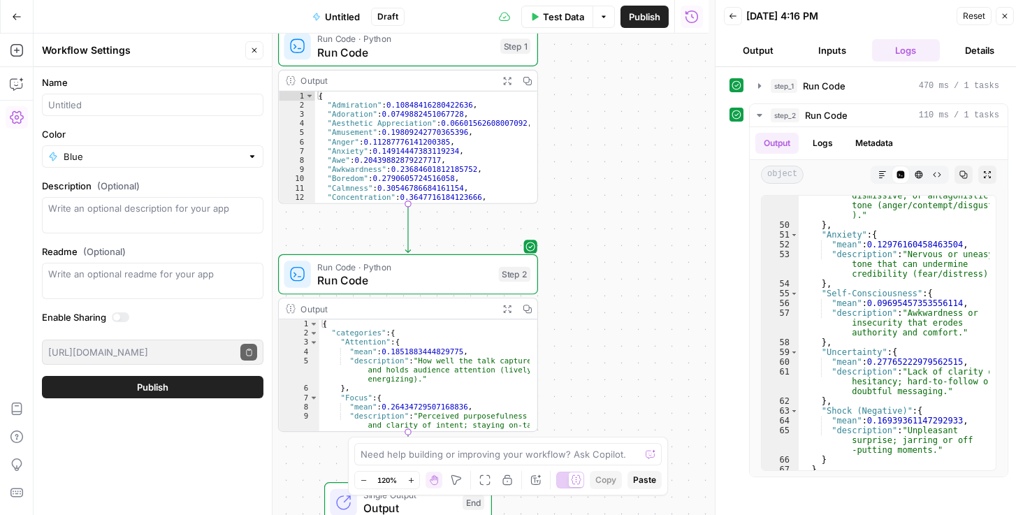
click at [646, 19] on span "Publish" at bounding box center [644, 17] width 31 height 14
click at [1004, 14] on icon "button" at bounding box center [1005, 16] width 8 height 8
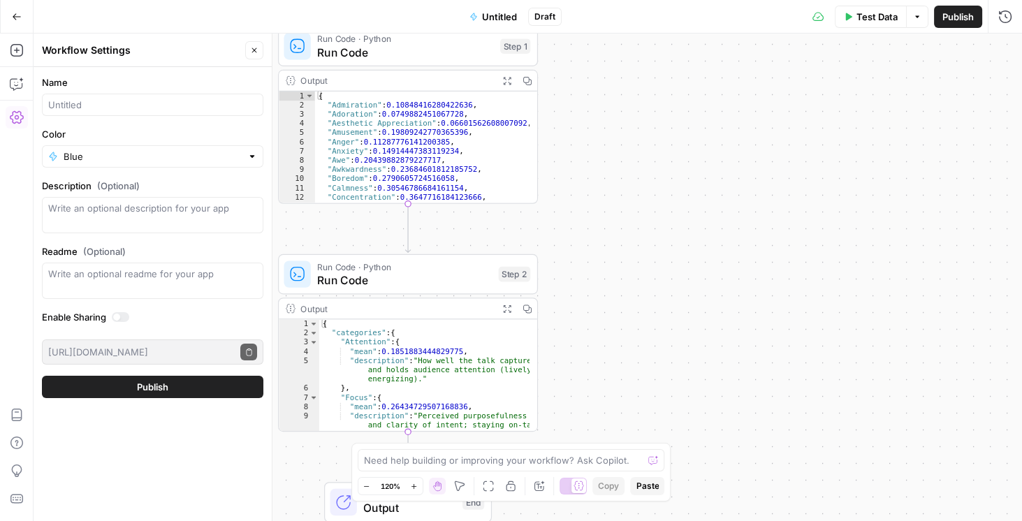
click at [952, 16] on span "Publish" at bounding box center [958, 17] width 31 height 14
click at [960, 20] on span "Publish" at bounding box center [958, 17] width 31 height 14
click at [960, 19] on span "Publish" at bounding box center [958, 17] width 31 height 14
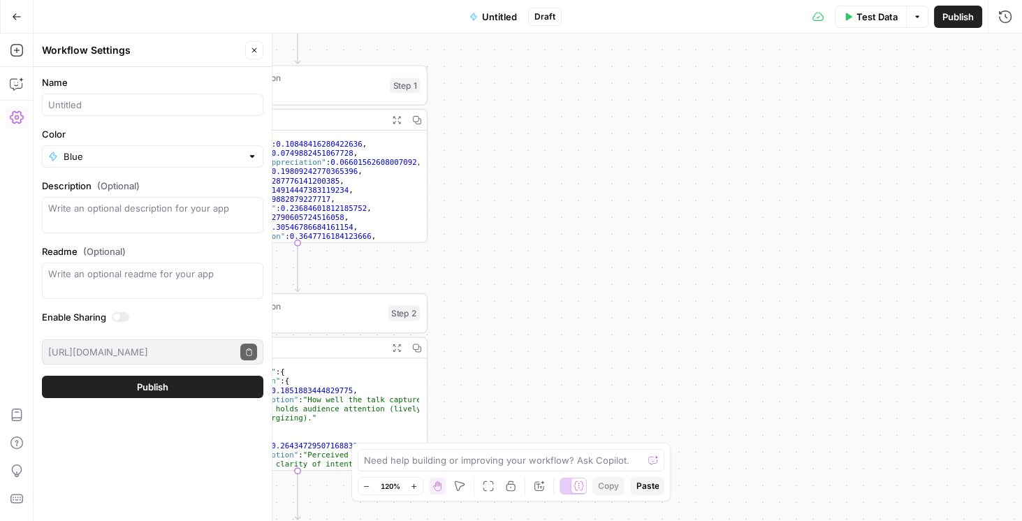
drag, startPoint x: 763, startPoint y: 298, endPoint x: 858, endPoint y: 389, distance: 131.5
click at [754, 411] on div "Workflow Input Settings Inputs Run Code · Python Run Code Step 1 Output Expand …" at bounding box center [528, 278] width 989 height 488
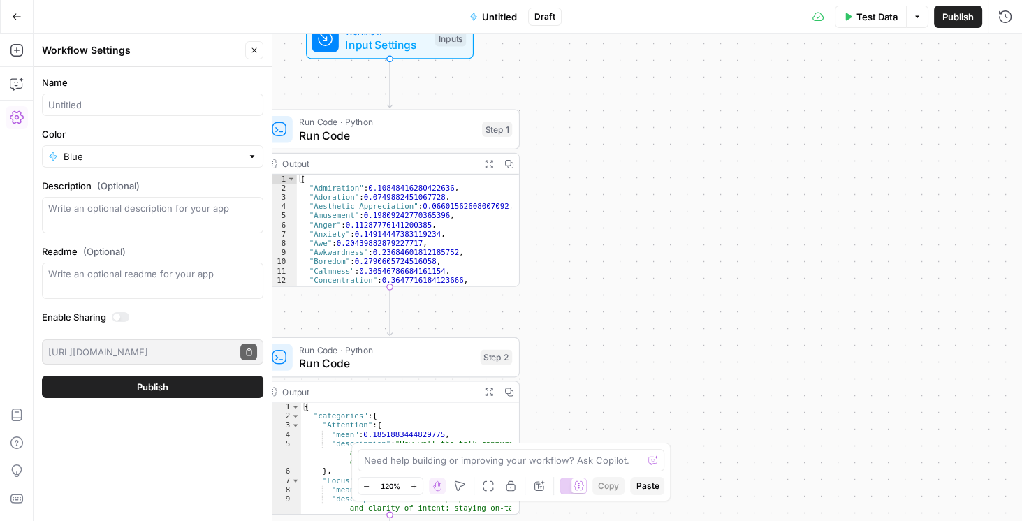
click at [950, 19] on span "Publish" at bounding box center [958, 17] width 31 height 14
click at [879, 22] on span "Test Data" at bounding box center [877, 17] width 41 height 14
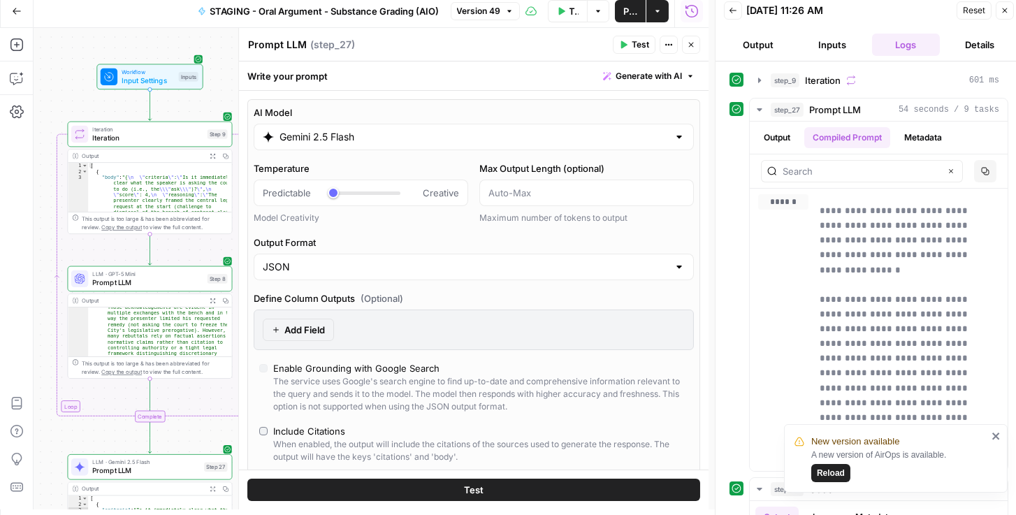
scroll to position [423, 0]
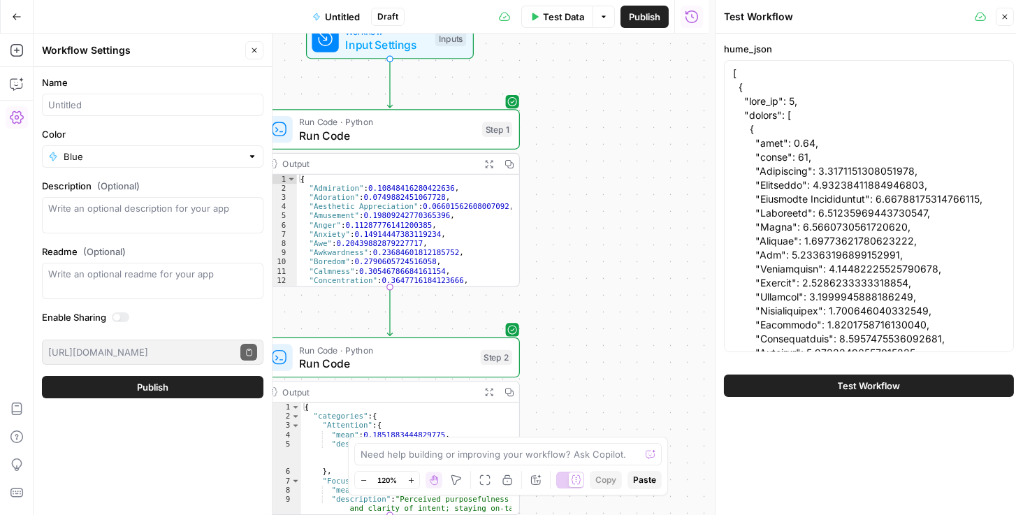
click at [823, 381] on button "Test Workflow" at bounding box center [869, 386] width 290 height 22
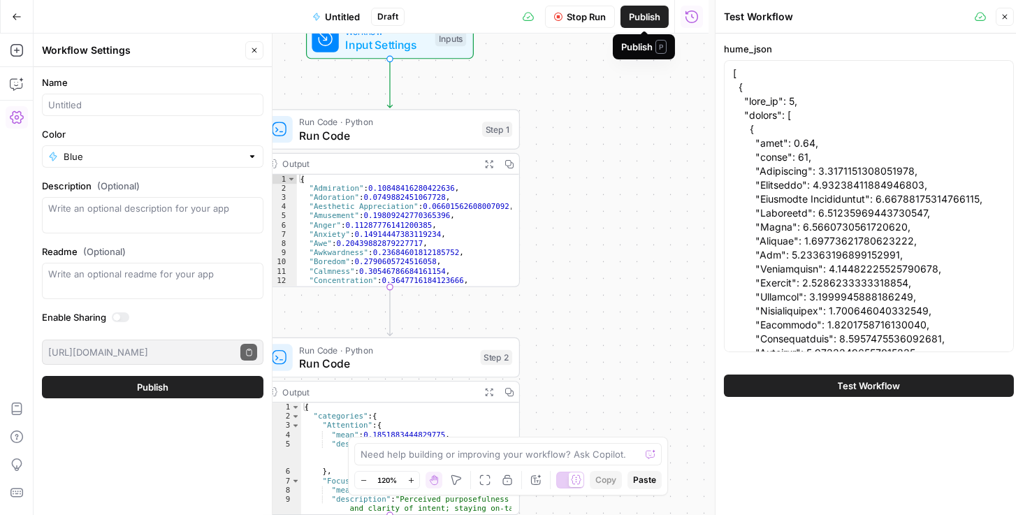
click at [646, 11] on span "Publish" at bounding box center [644, 17] width 31 height 14
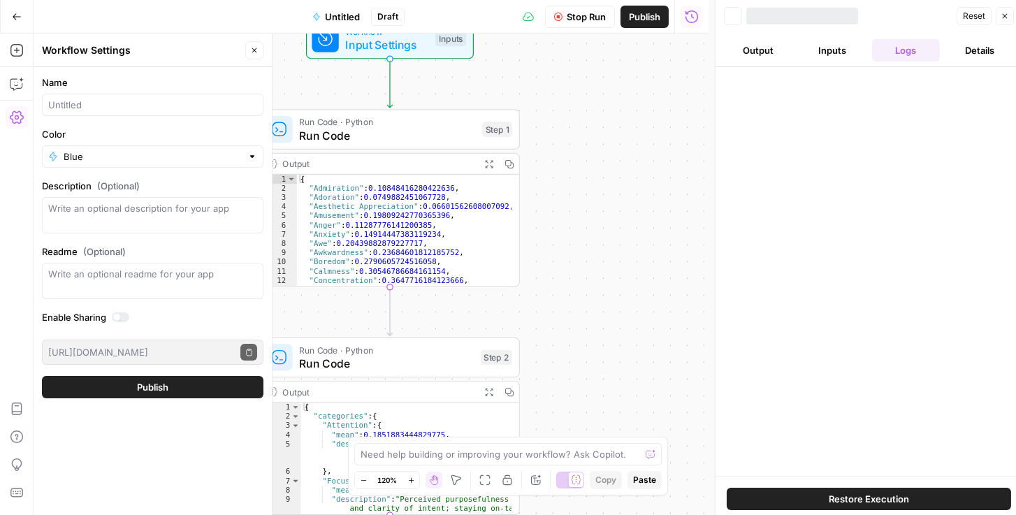
click at [252, 45] on button "Close" at bounding box center [254, 50] width 18 height 18
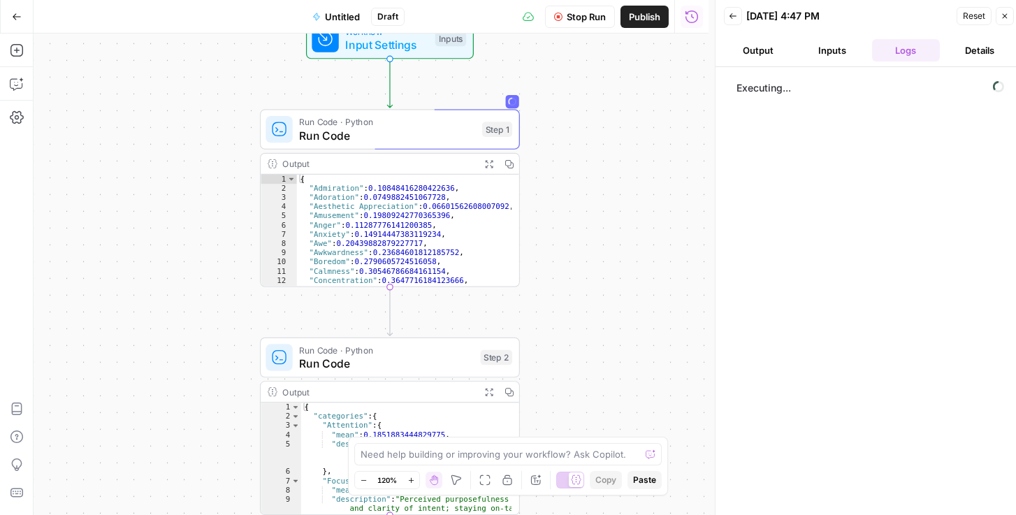
click at [640, 14] on span "Publish" at bounding box center [644, 17] width 31 height 14
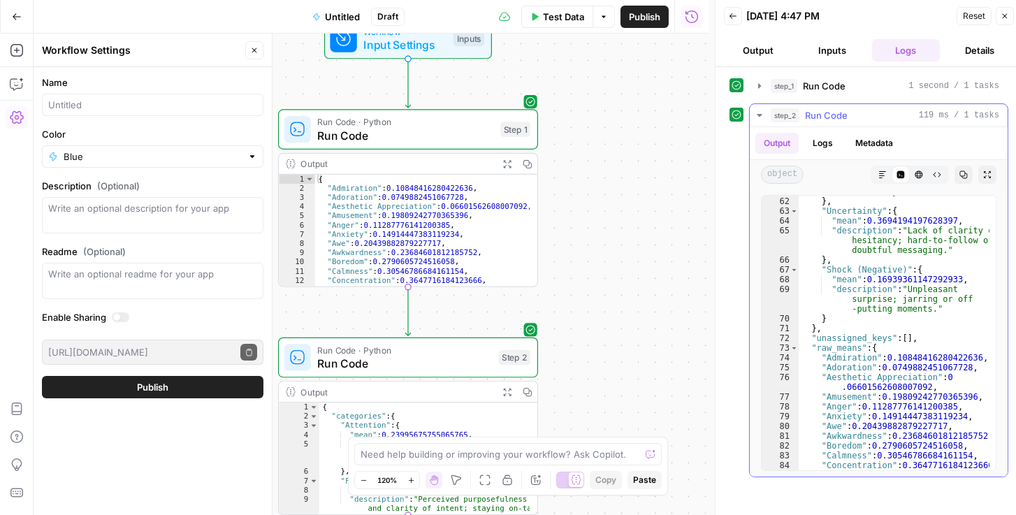
scroll to position [862, 0]
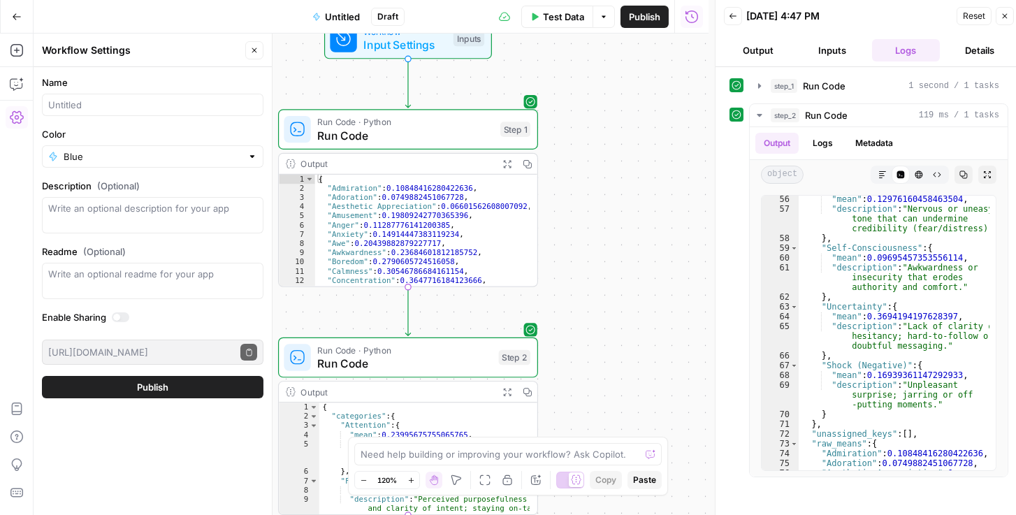
click at [396, 351] on span "Run Code · Python" at bounding box center [404, 349] width 175 height 13
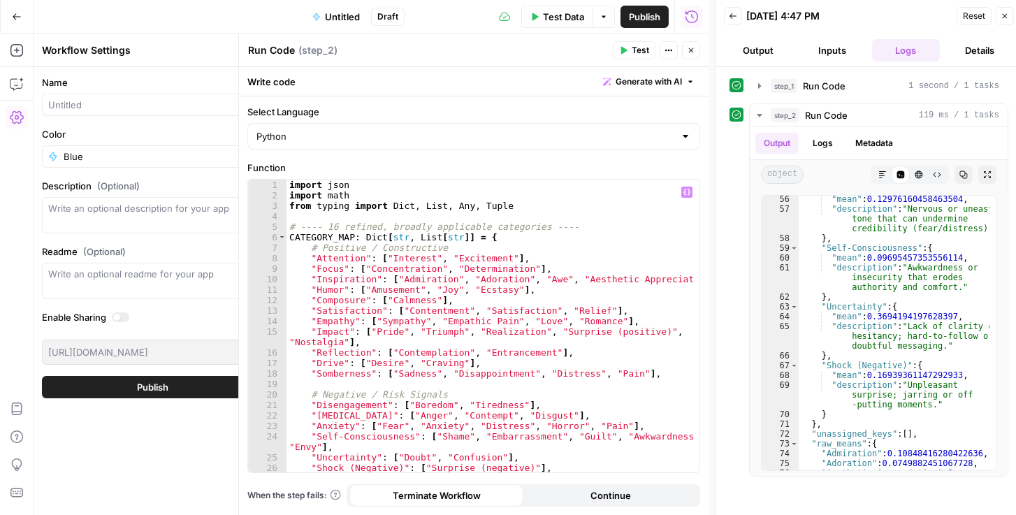
scroll to position [0, 0]
click at [376, 285] on div "import json import math from typing import Dict , List , Any , Tuple # ---- 16 …" at bounding box center [489, 337] width 407 height 314
paste textarea
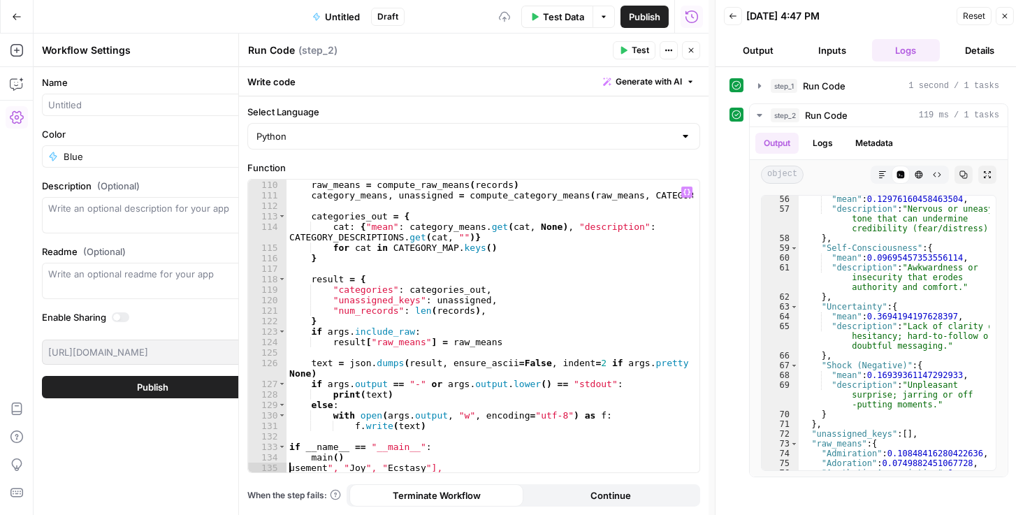
scroll to position [1476, 0]
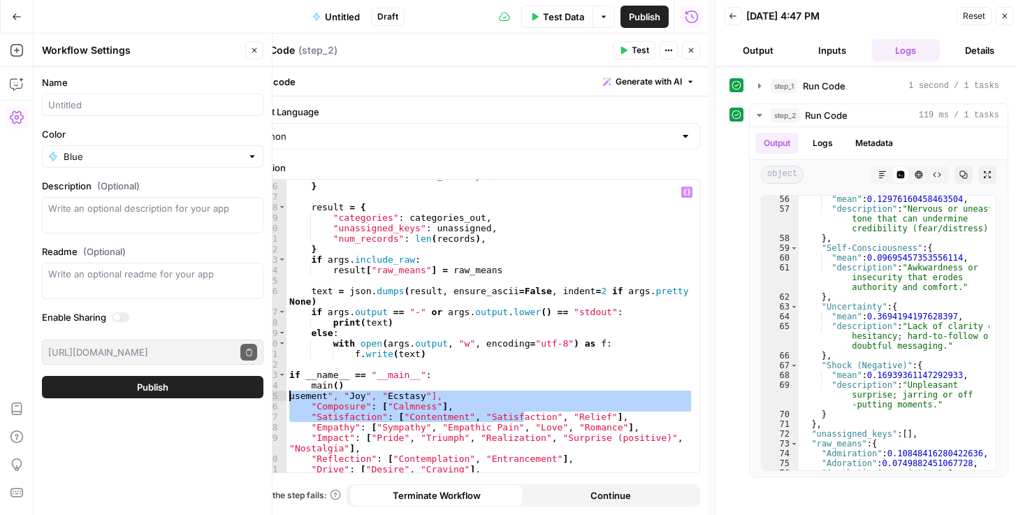
drag, startPoint x: 456, startPoint y: 423, endPoint x: 230, endPoint y: 400, distance: 226.9
click at [230, 400] on body "Rhetoric New Home Browse Your Data Recent Grids Brett Test Workflow - Copilot E…" at bounding box center [508, 257] width 1016 height 515
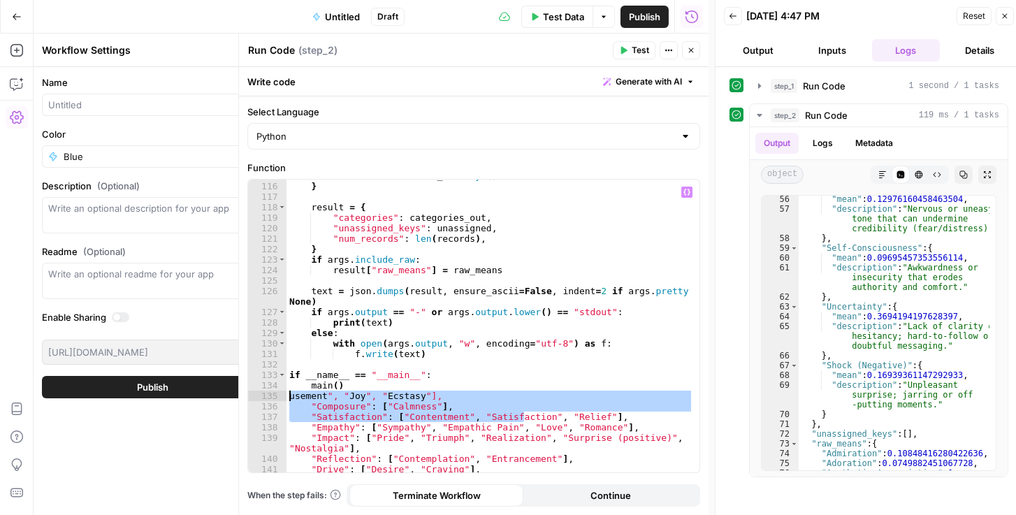
type textarea "**********"
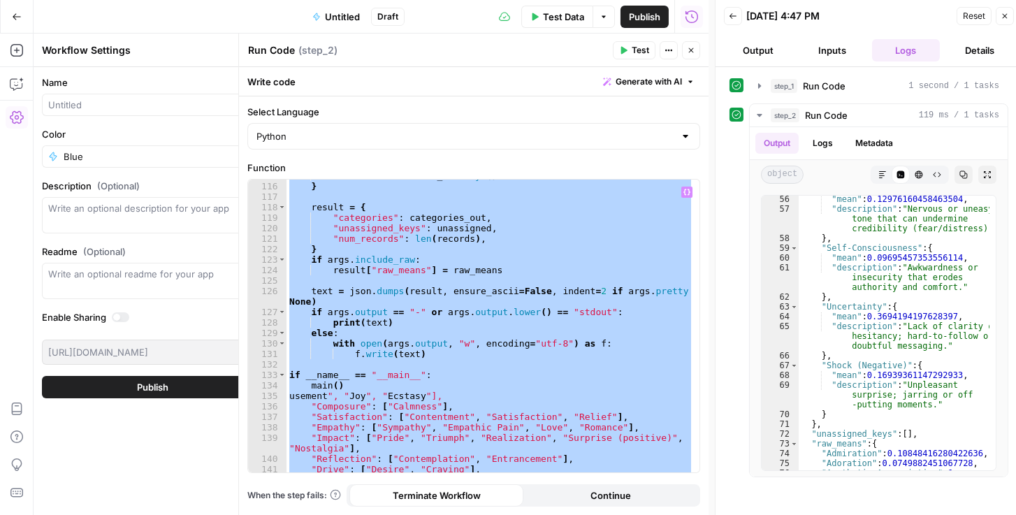
paste textarea
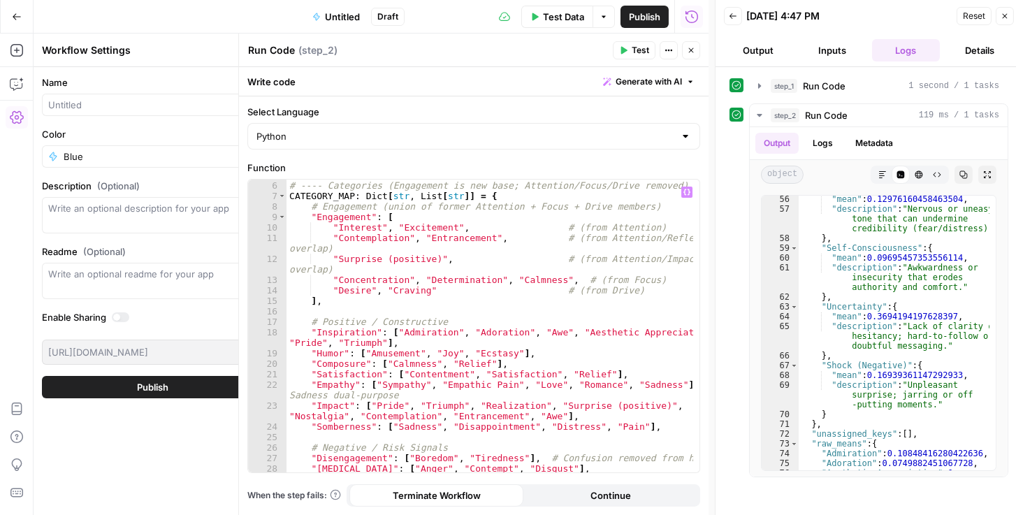
scroll to position [0, 0]
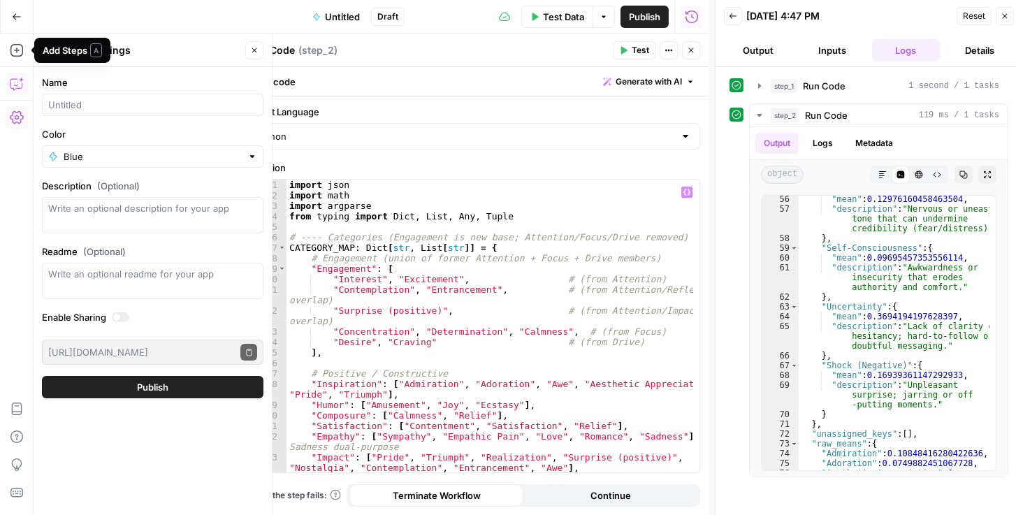
click at [24, 84] on button "Copilot" at bounding box center [17, 84] width 22 height 22
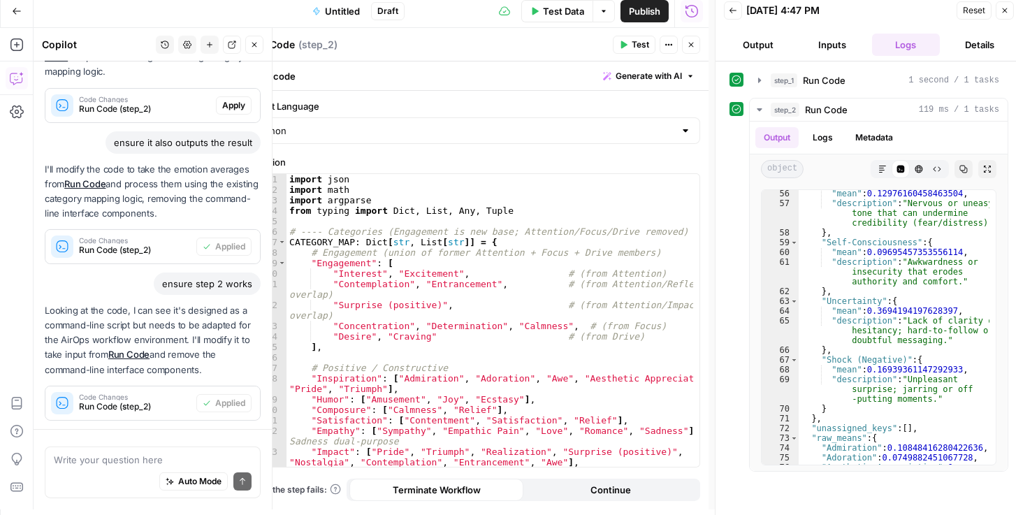
scroll to position [490, 0]
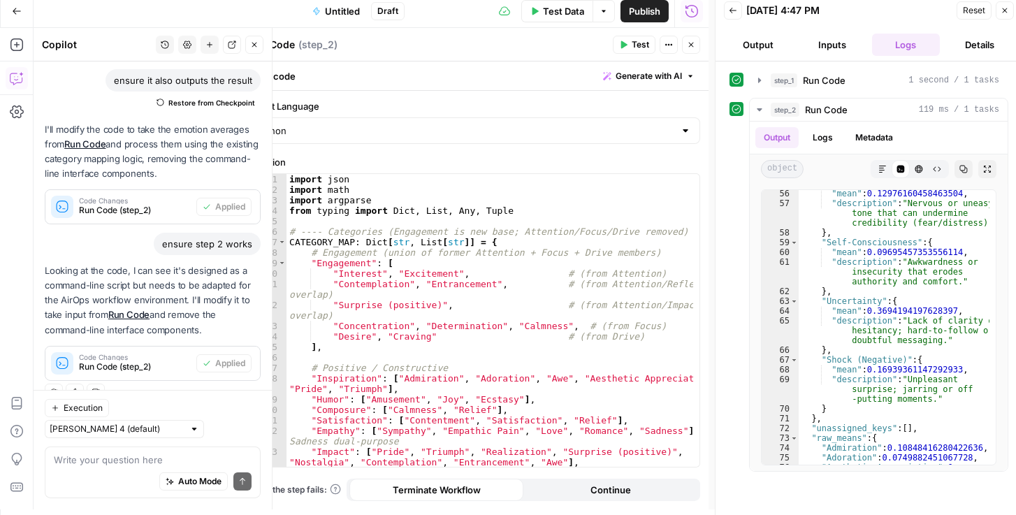
click at [166, 357] on span "Code Changes" at bounding box center [135, 357] width 112 height 7
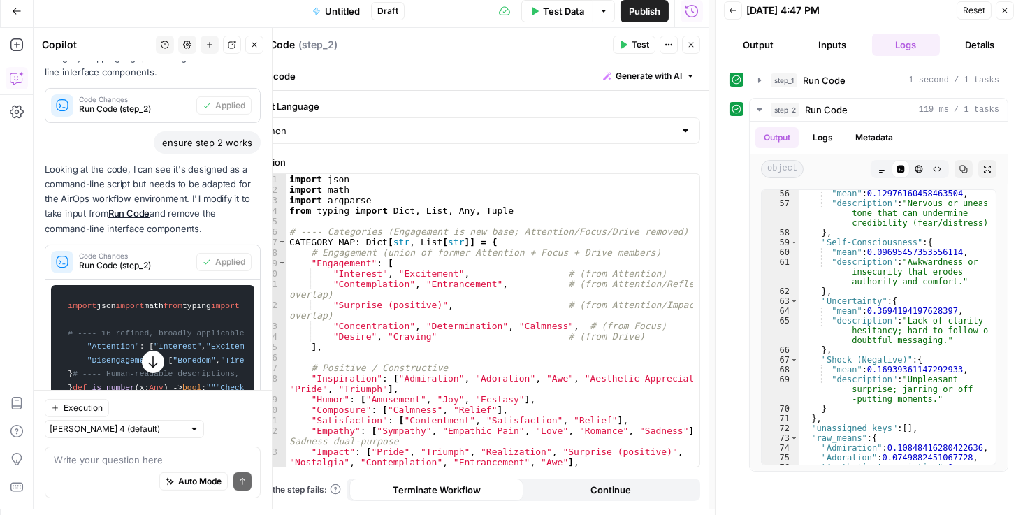
scroll to position [450, 0]
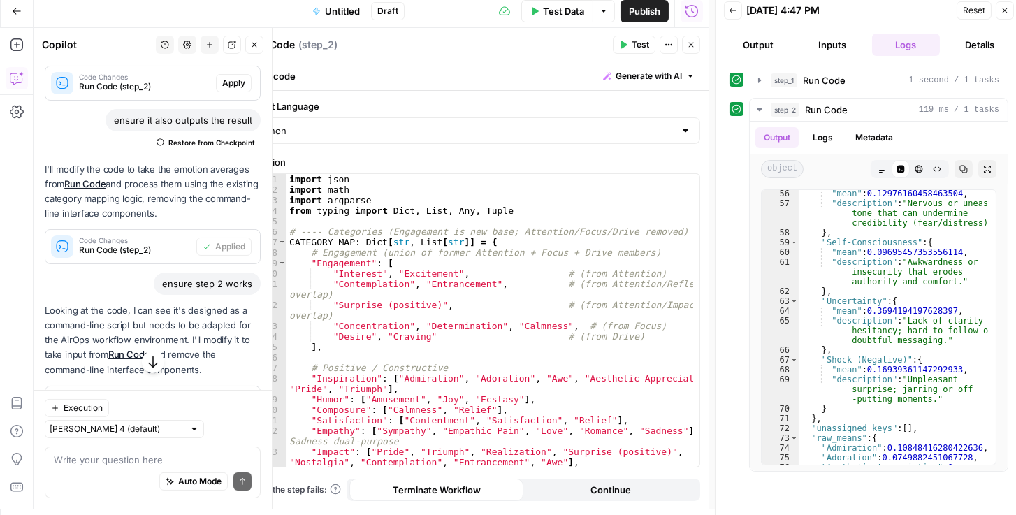
drag, startPoint x: 162, startPoint y: 283, endPoint x: 249, endPoint y: 286, distance: 86.7
click at [249, 286] on div "ensure step 2 works" at bounding box center [207, 284] width 107 height 22
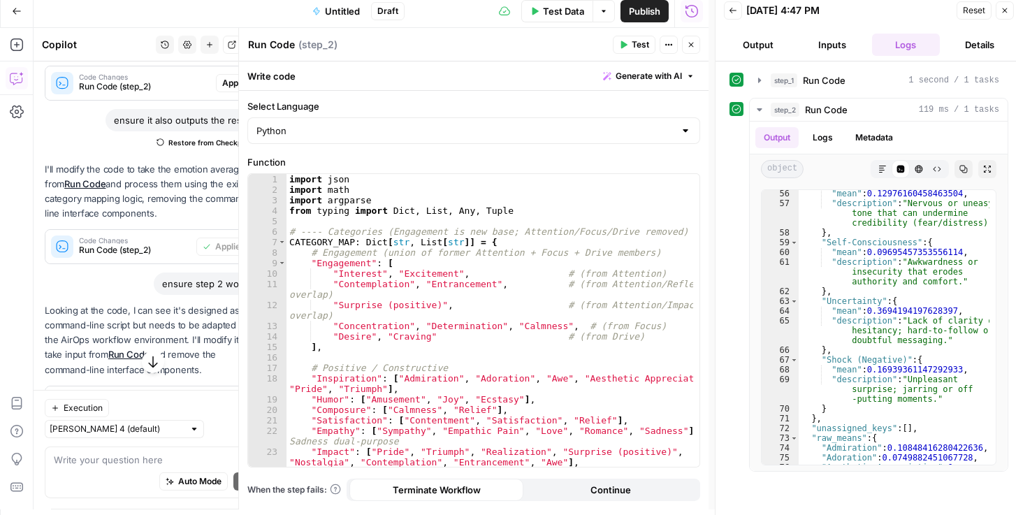
click at [656, 6] on span "Publish" at bounding box center [644, 11] width 31 height 14
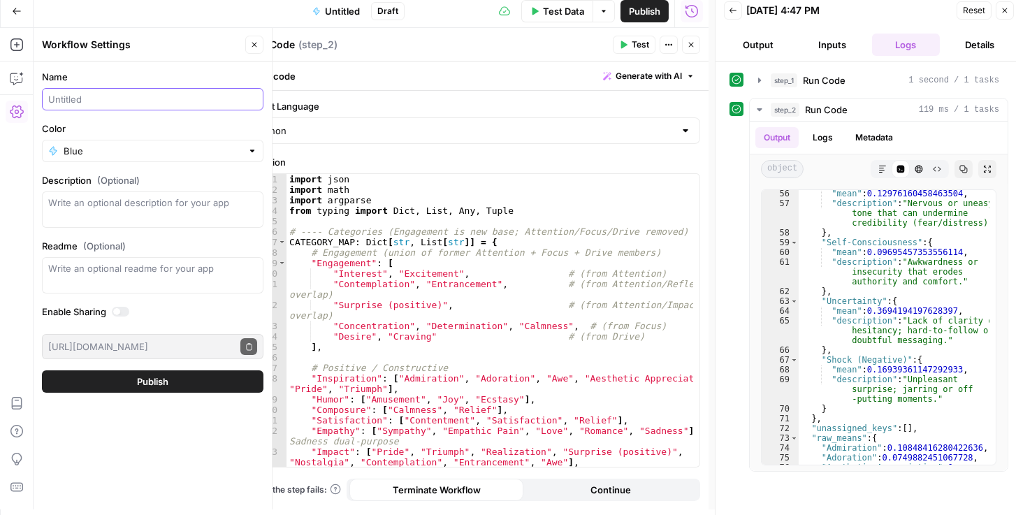
click at [189, 104] on input "Name" at bounding box center [152, 99] width 209 height 14
type input "HUME Expression Conversion Tool"
click at [154, 379] on span "Publish" at bounding box center [152, 382] width 31 height 14
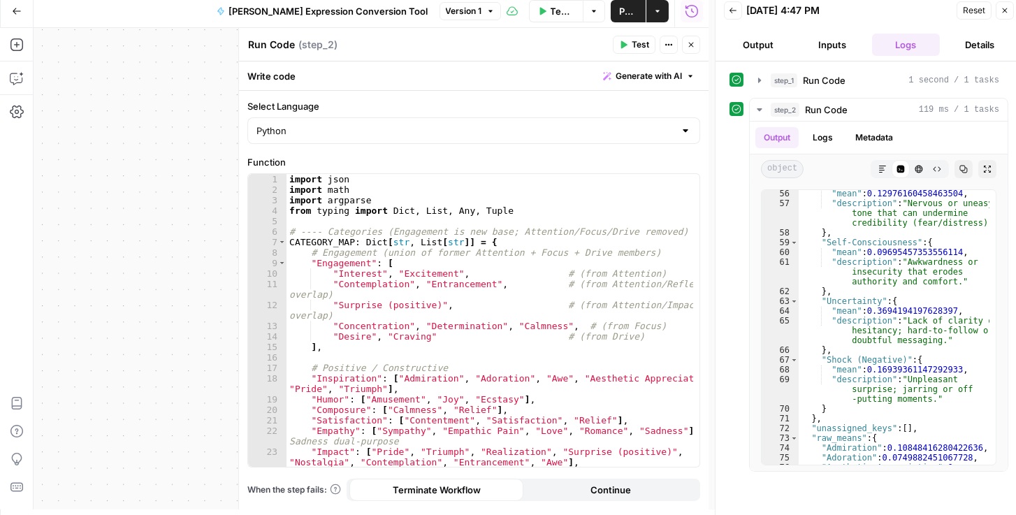
click at [634, 13] on span "Publish" at bounding box center [628, 11] width 18 height 14
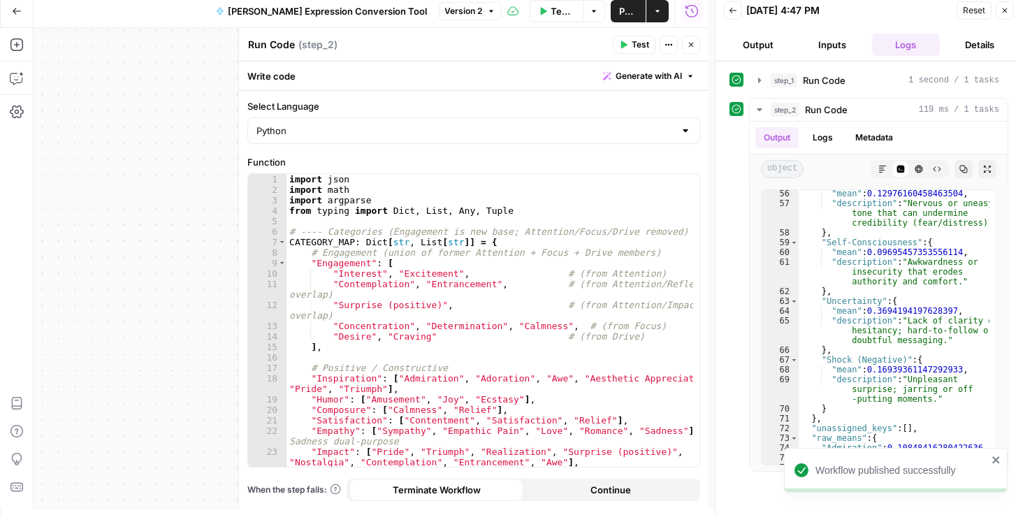
click at [965, 16] on button "Reset" at bounding box center [974, 10] width 35 height 18
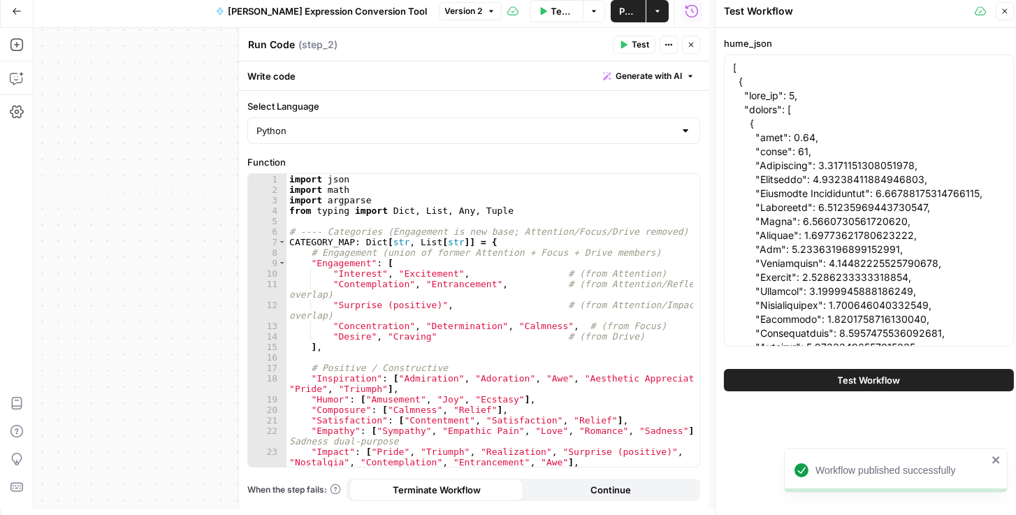
click at [818, 377] on button "Test Workflow" at bounding box center [869, 380] width 290 height 22
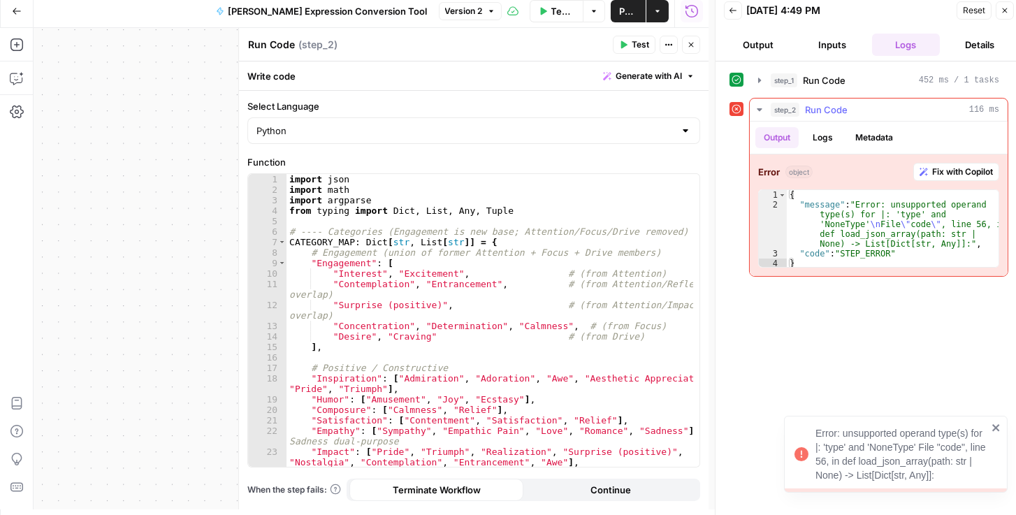
drag, startPoint x: 929, startPoint y: 171, endPoint x: 634, endPoint y: 219, distance: 298.7
click at [929, 171] on button "Fix with Copilot" at bounding box center [956, 172] width 86 height 18
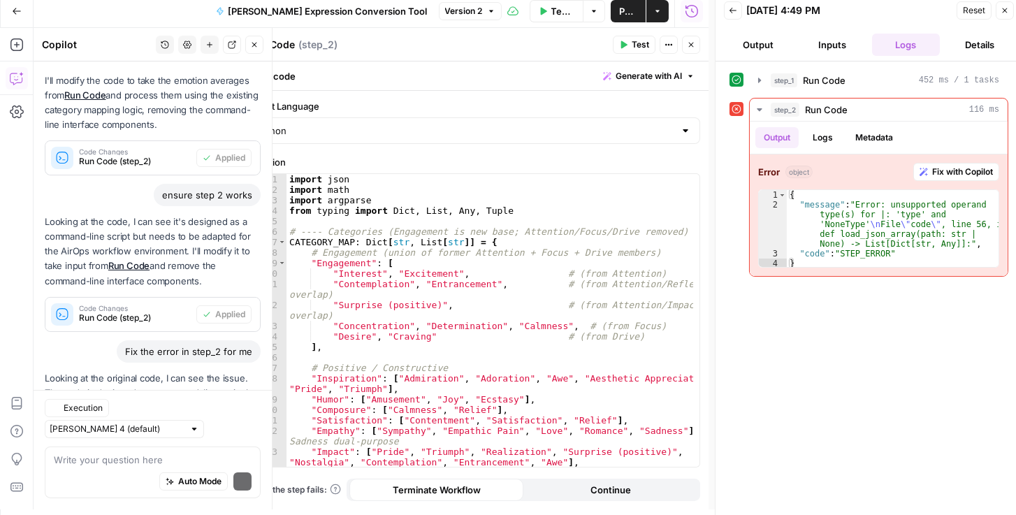
scroll to position [646, 0]
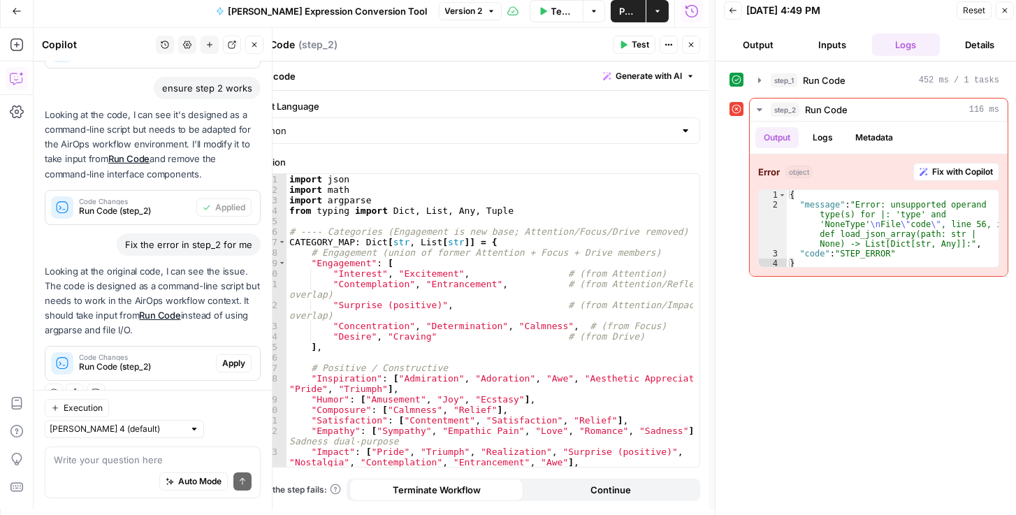
click at [222, 363] on span "Apply" at bounding box center [233, 363] width 23 height 13
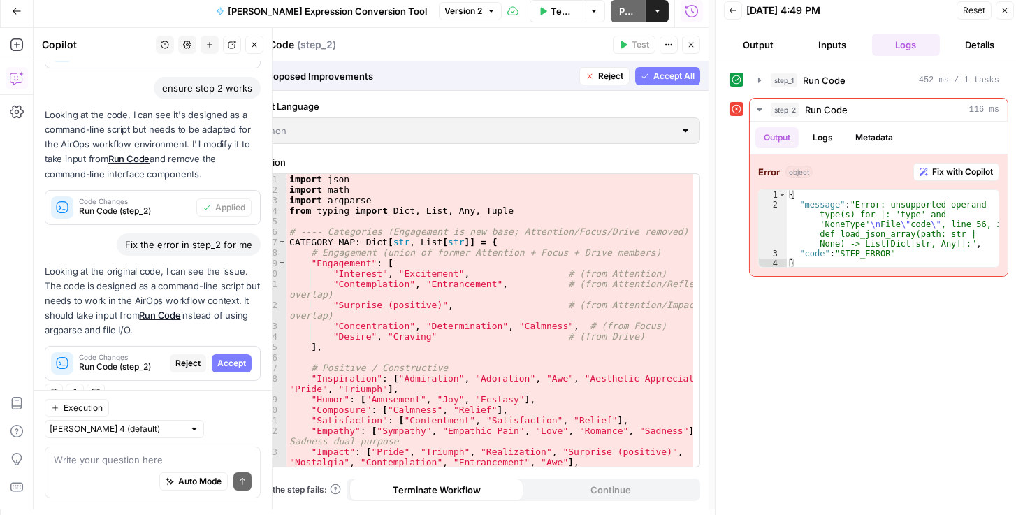
click at [224, 361] on span "Accept" at bounding box center [231, 363] width 29 height 13
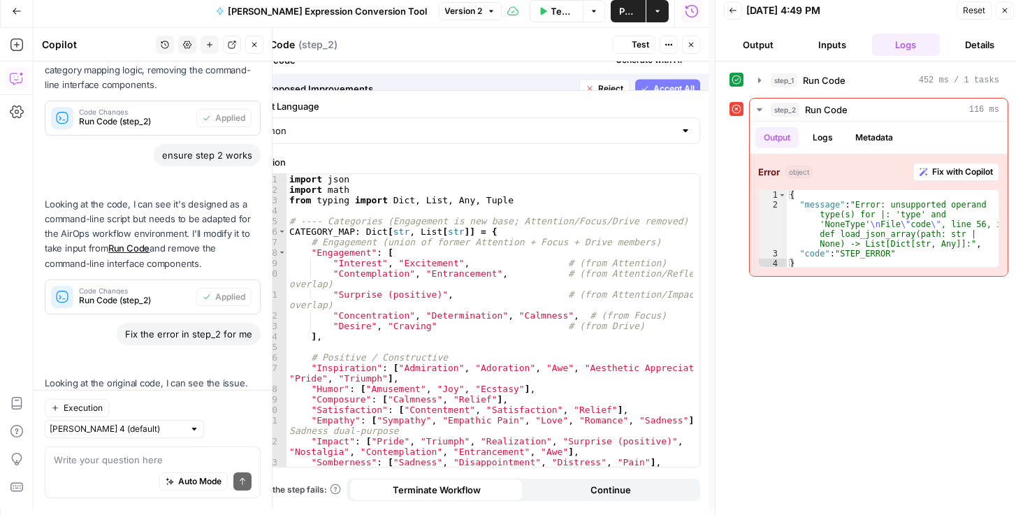
scroll to position [690, 0]
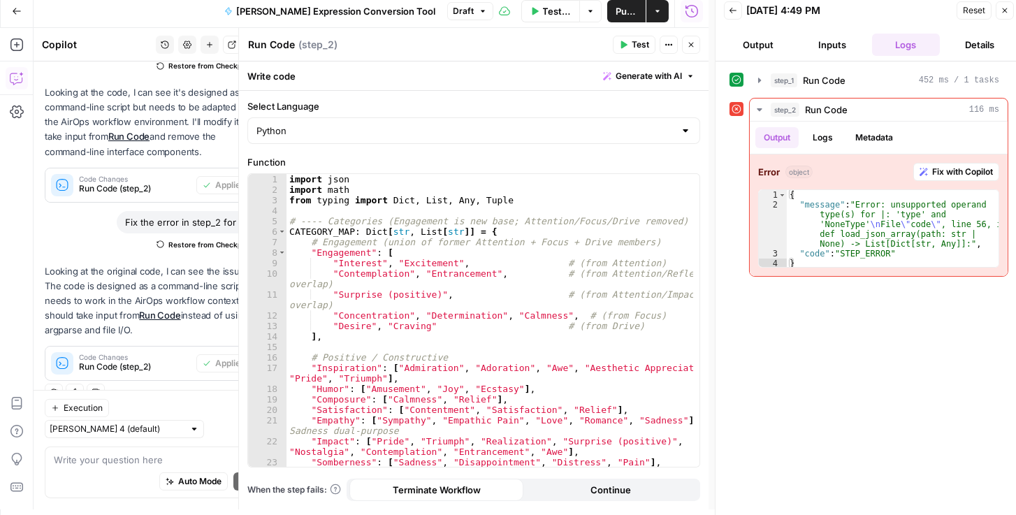
click at [616, 8] on span "Publish" at bounding box center [627, 11] width 22 height 14
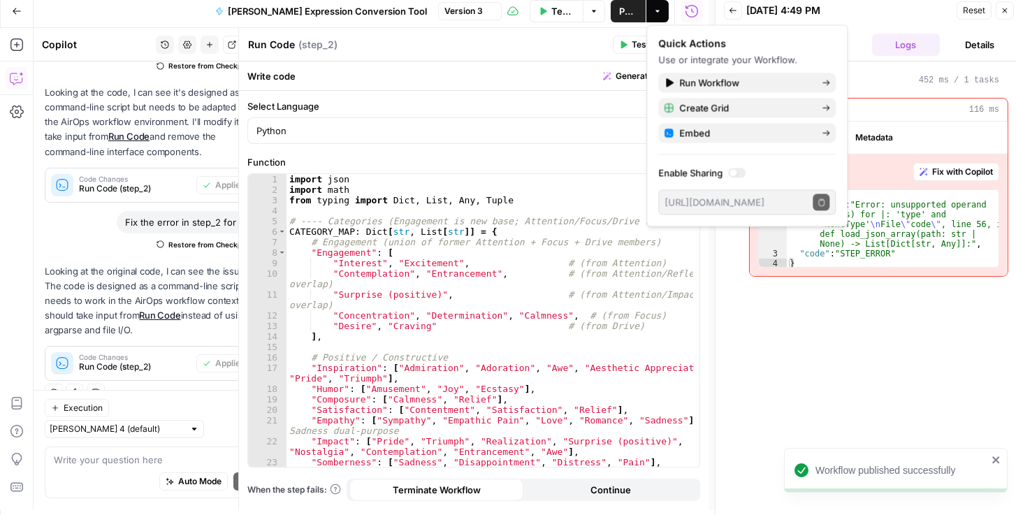
click at [967, 12] on span "Reset" at bounding box center [974, 10] width 22 height 13
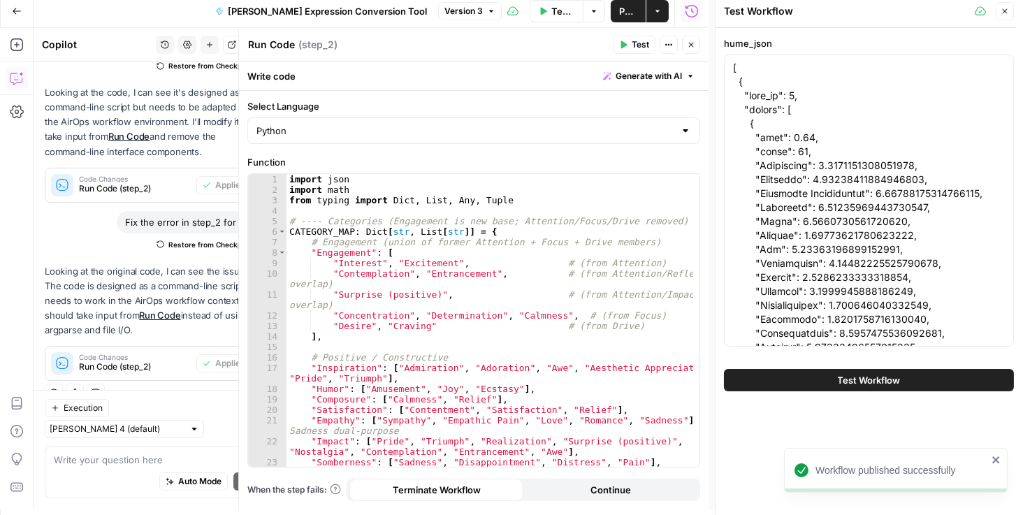
click at [850, 378] on span "Test Workflow" at bounding box center [869, 380] width 63 height 14
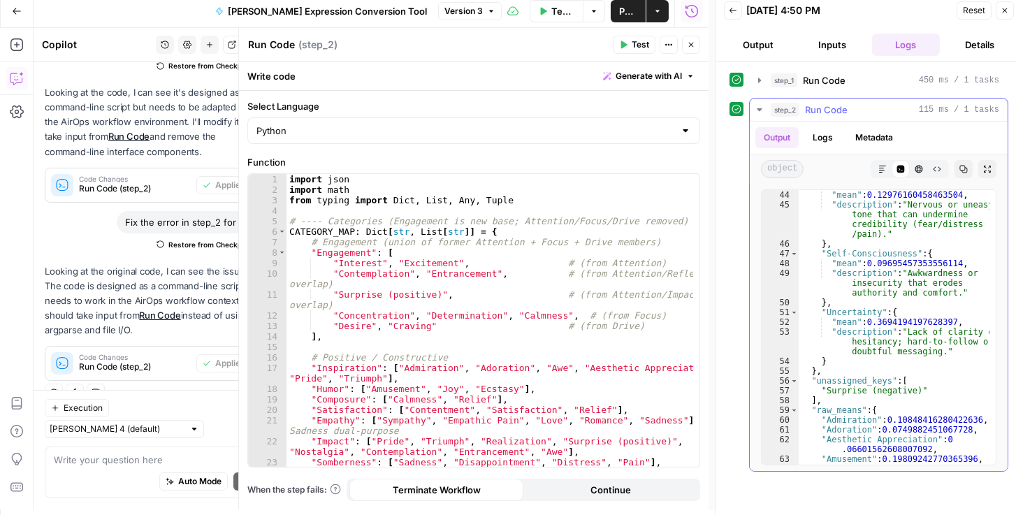
scroll to position [718, 0]
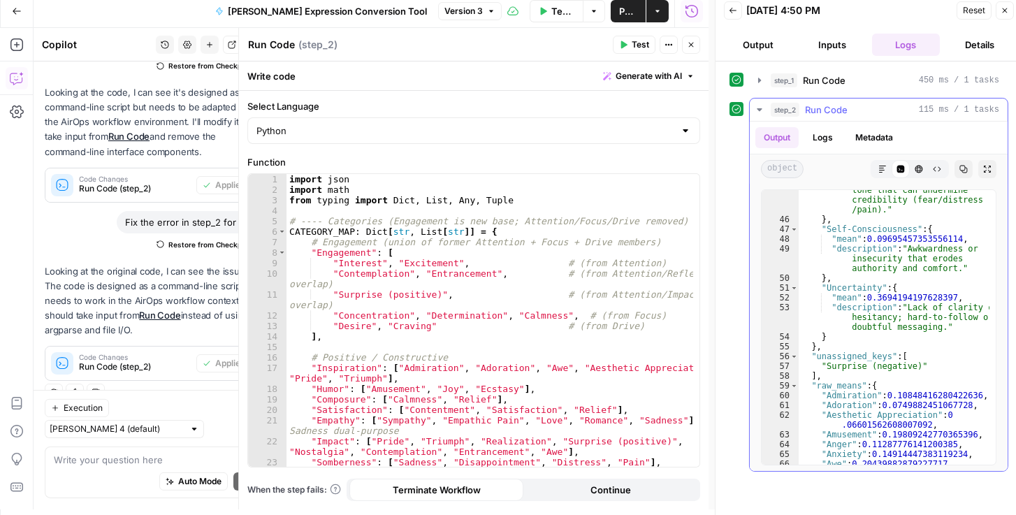
click at [966, 166] on icon "button" at bounding box center [964, 170] width 8 height 8
click at [452, 296] on div "import json import math from typing import Dict , List , Any , Tuple # ---- Cat…" at bounding box center [489, 331] width 407 height 314
type textarea "**********"
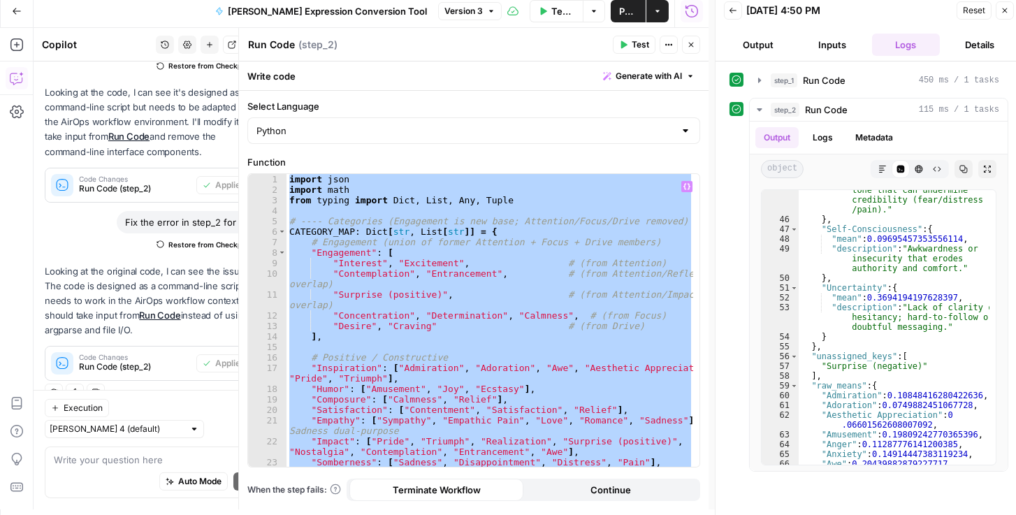
paste textarea
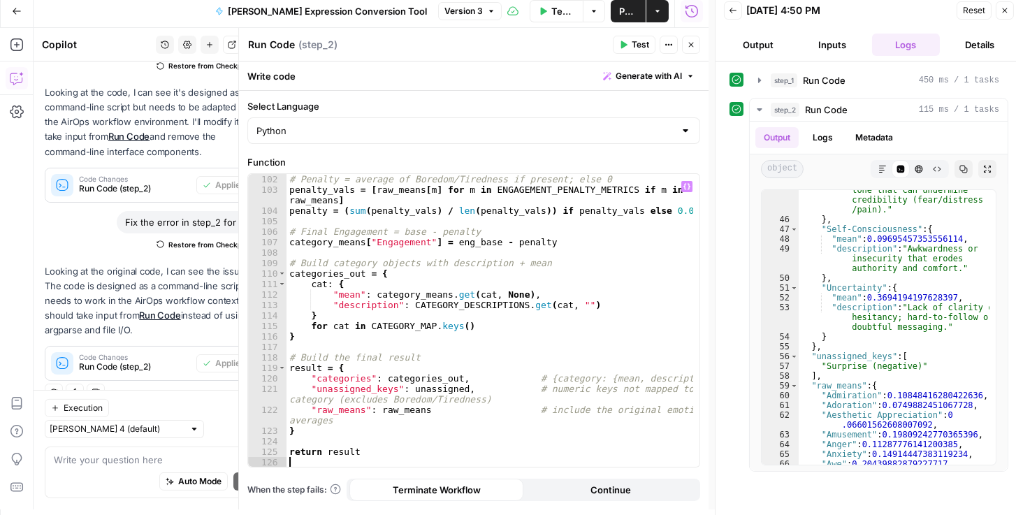
scroll to position [1289, 0]
click at [630, 9] on span "Publish" at bounding box center [628, 11] width 18 height 14
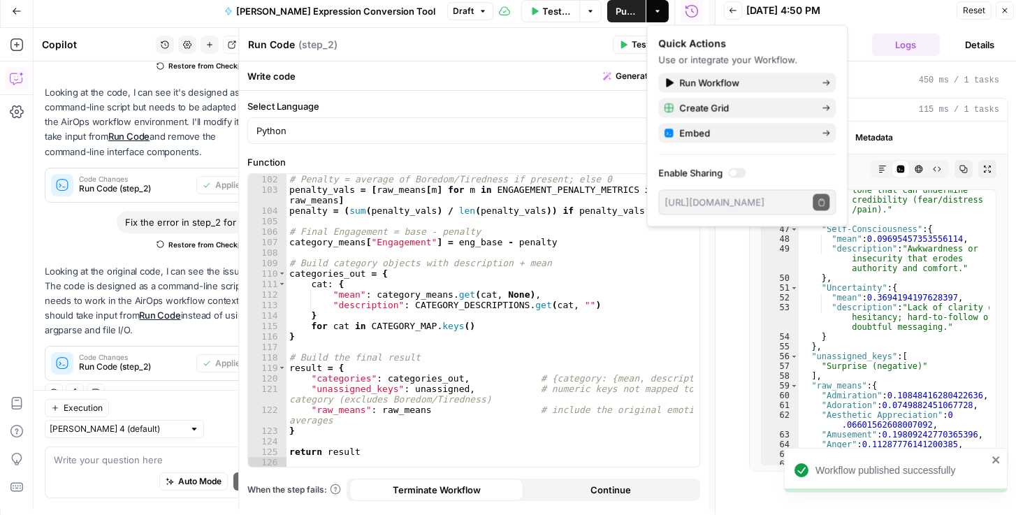
click at [968, 13] on span "Reset" at bounding box center [974, 10] width 22 height 13
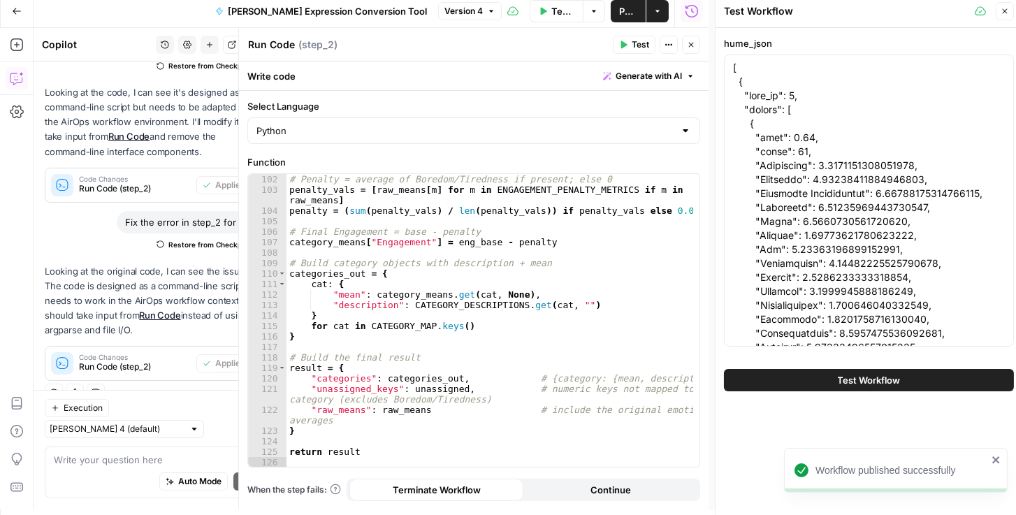
click at [819, 385] on button "Test Workflow" at bounding box center [869, 380] width 290 height 22
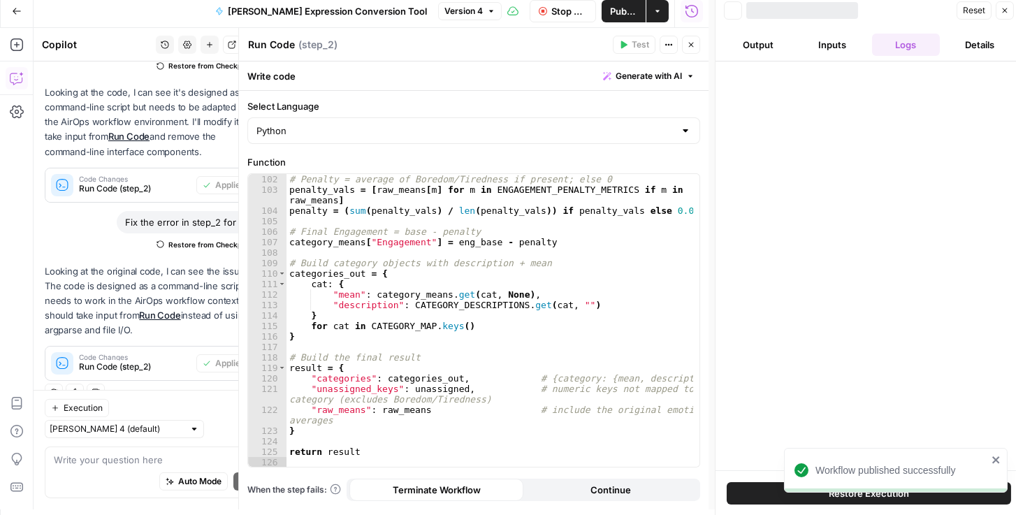
click at [869, 380] on div at bounding box center [869, 265] width 307 height 409
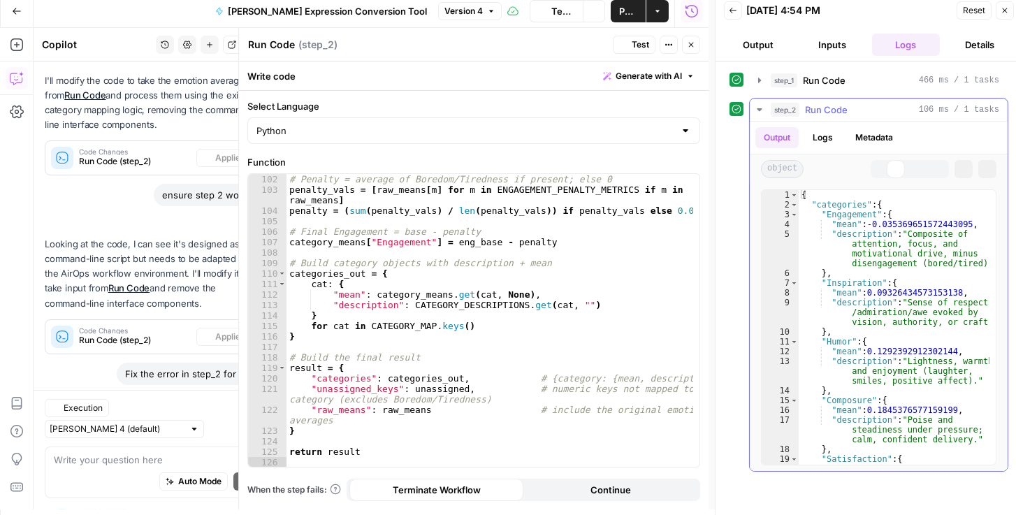
scroll to position [690, 0]
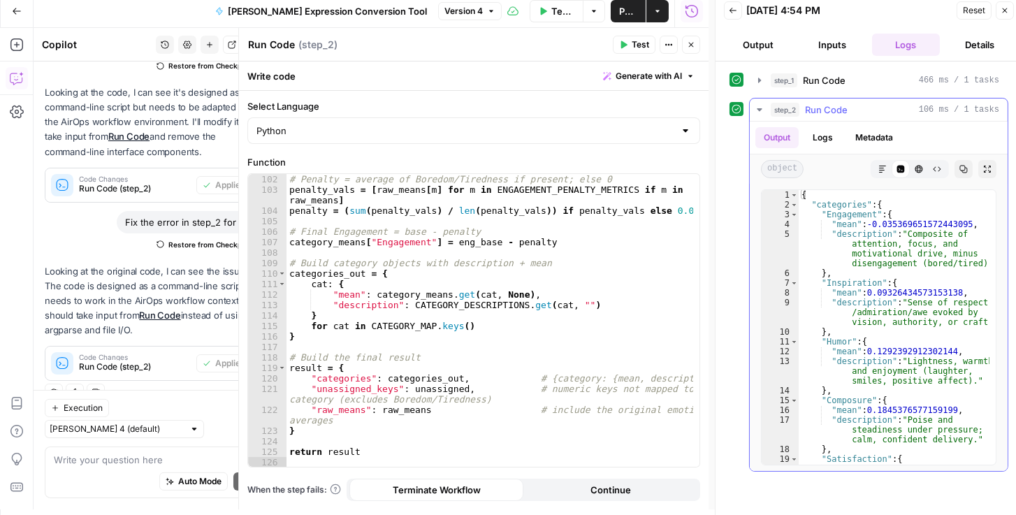
click at [964, 167] on icon "button" at bounding box center [964, 170] width 8 height 8
click at [760, 78] on icon "button" at bounding box center [759, 80] width 11 height 11
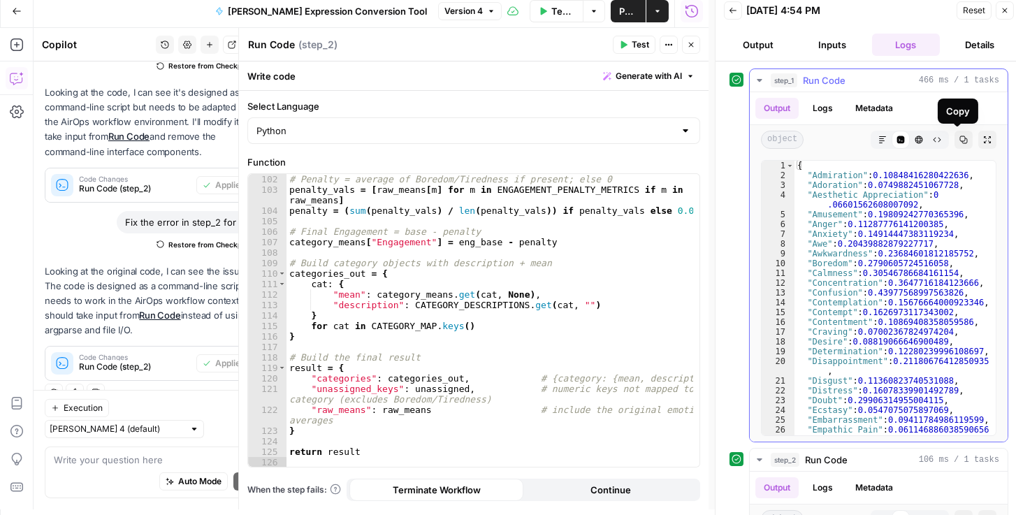
click at [959, 137] on icon "button" at bounding box center [963, 140] width 8 height 8
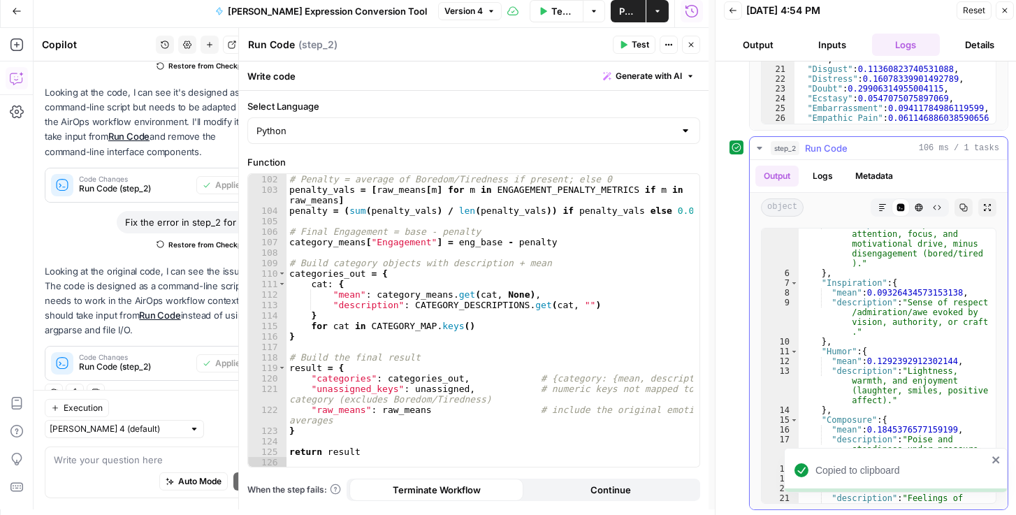
scroll to position [191, 0]
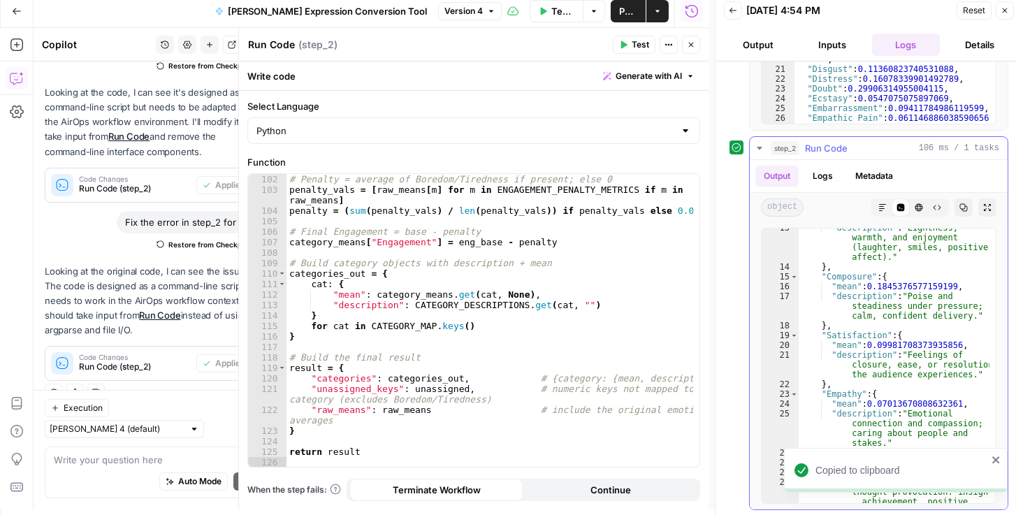
click at [959, 209] on icon "button" at bounding box center [963, 207] width 8 height 8
